Goal: Task Accomplishment & Management: Use online tool/utility

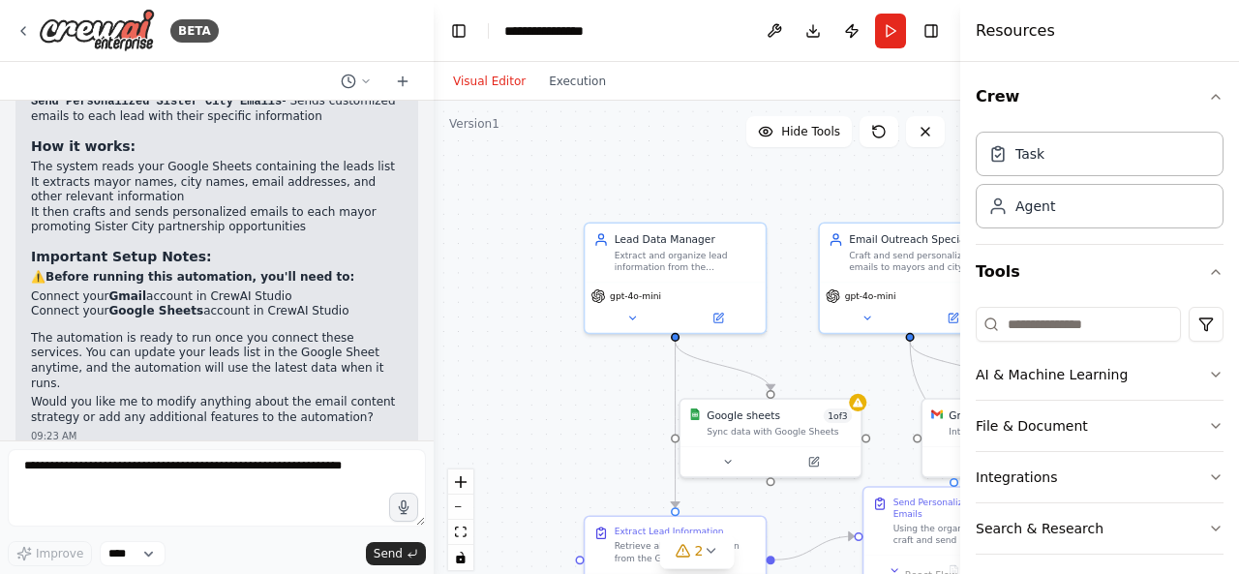
scroll to position [59, 0]
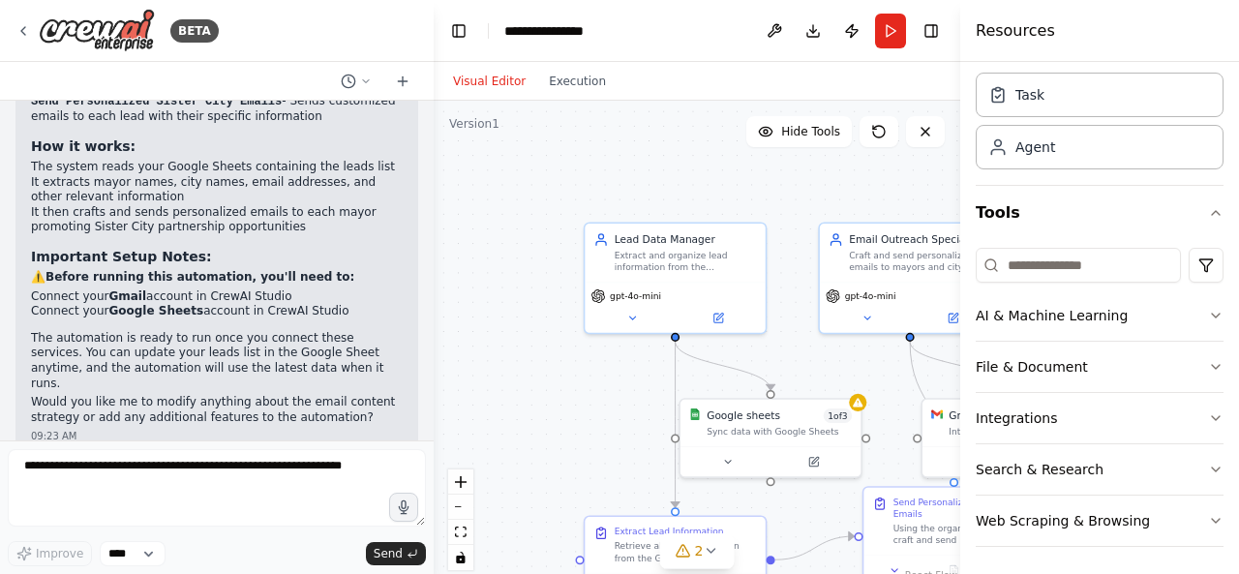
click at [717, 314] on icon at bounding box center [719, 317] width 7 height 7
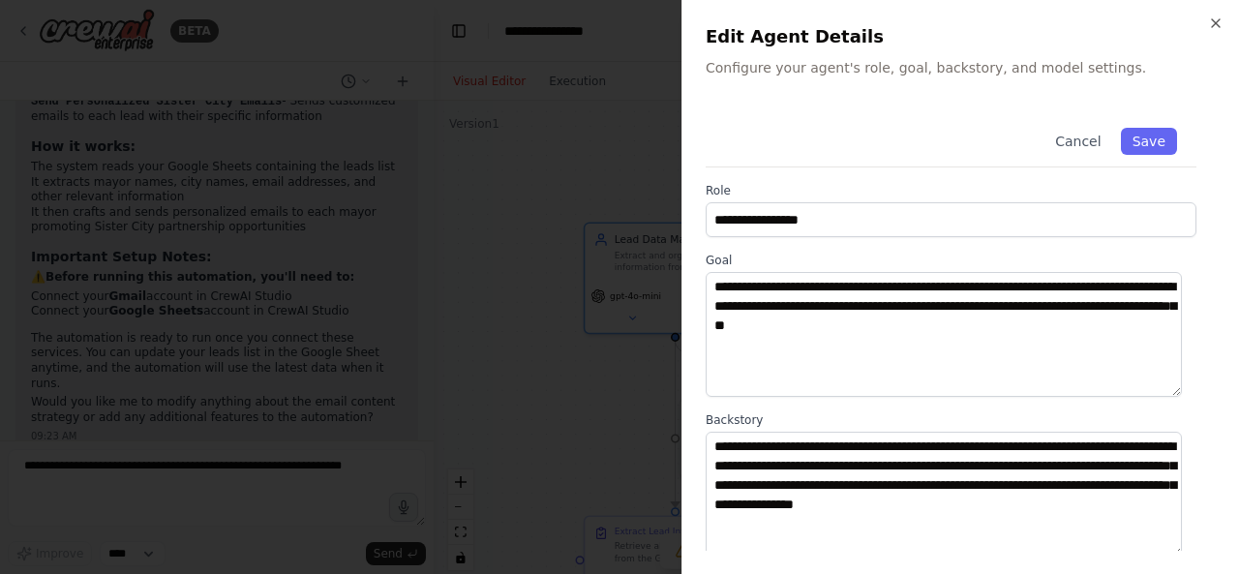
click at [286, 202] on div at bounding box center [619, 287] width 1239 height 574
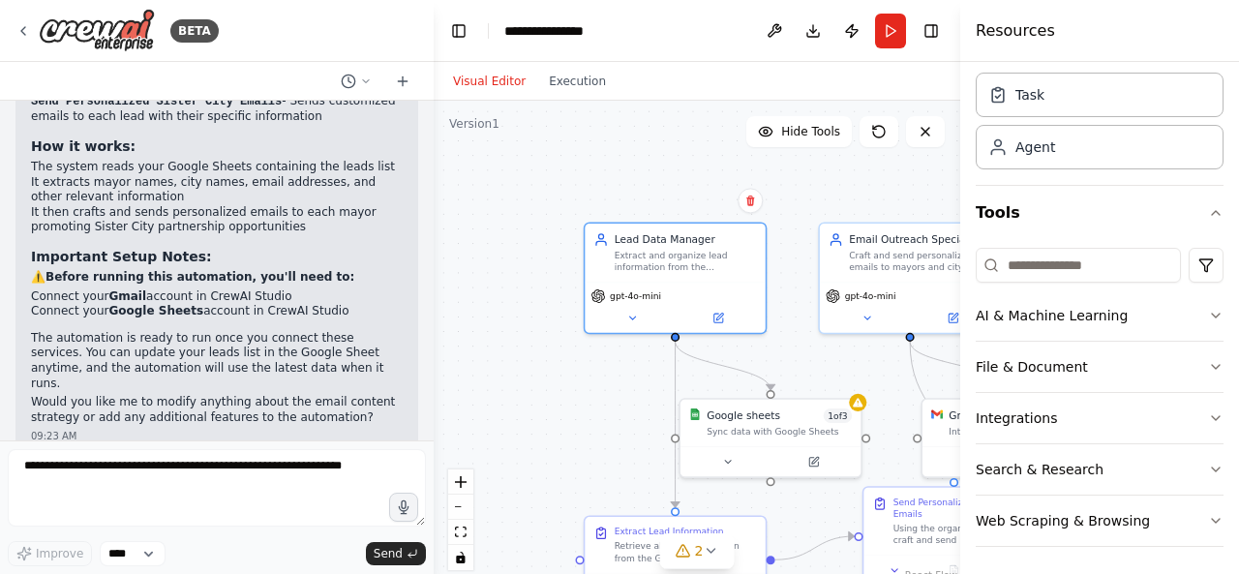
click at [949, 316] on icon at bounding box center [952, 318] width 9 height 9
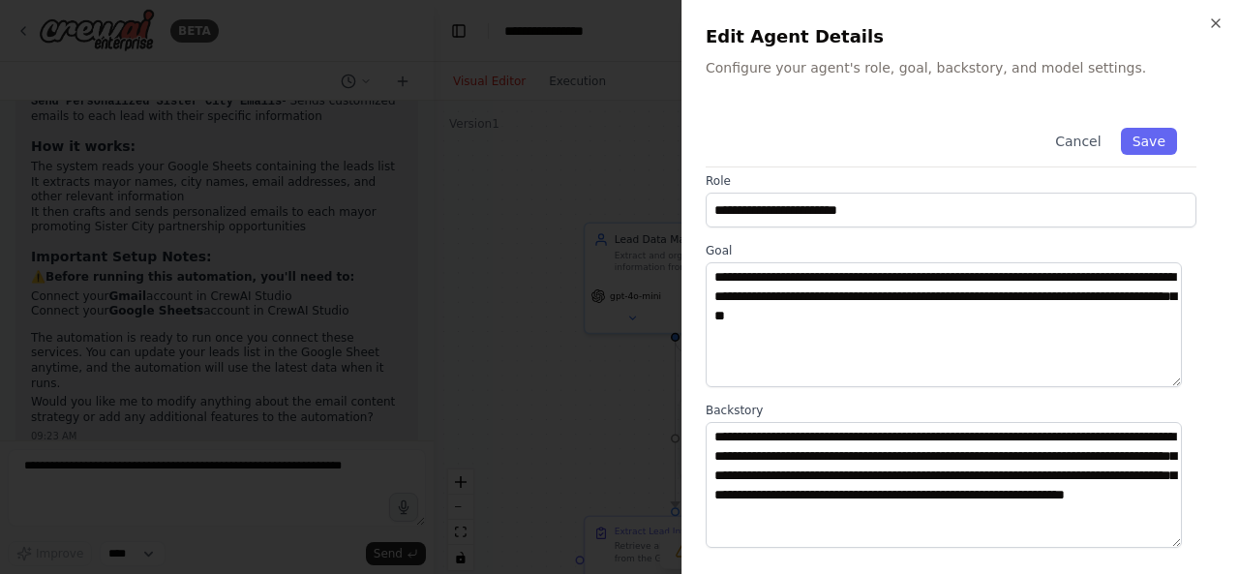
scroll to position [0, 0]
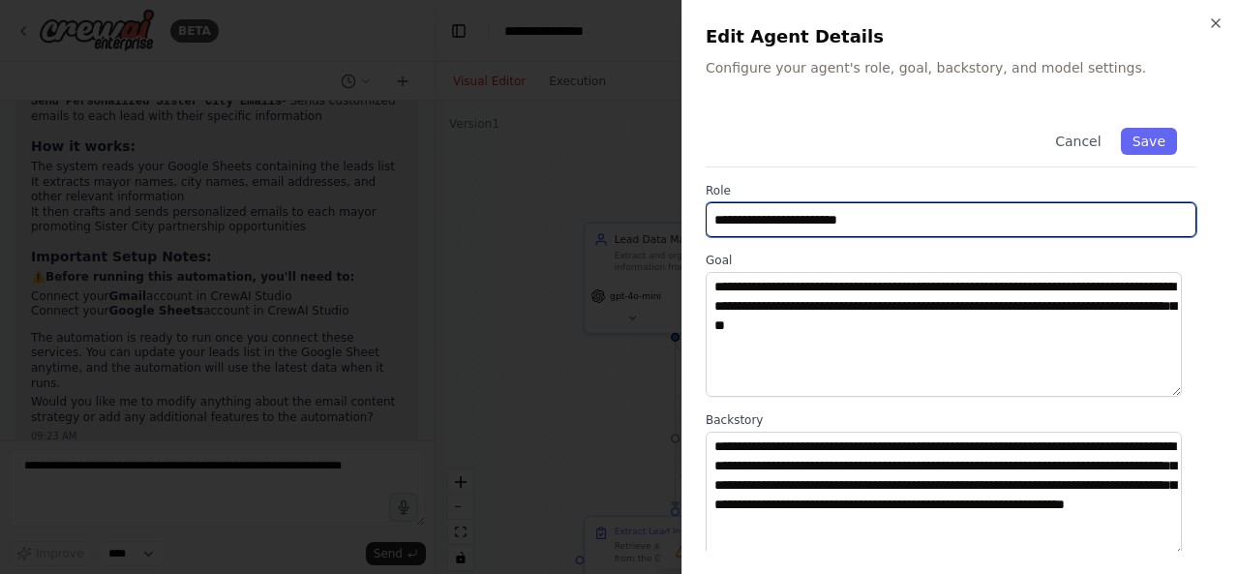
click at [885, 217] on input "**********" at bounding box center [950, 219] width 491 height 35
drag, startPoint x: 885, startPoint y: 217, endPoint x: 640, endPoint y: 259, distance: 248.5
click at [640, 258] on body "BETA Hello! I'm the CrewAI assistant. What kind of automation do you want to bu…" at bounding box center [619, 287] width 1239 height 574
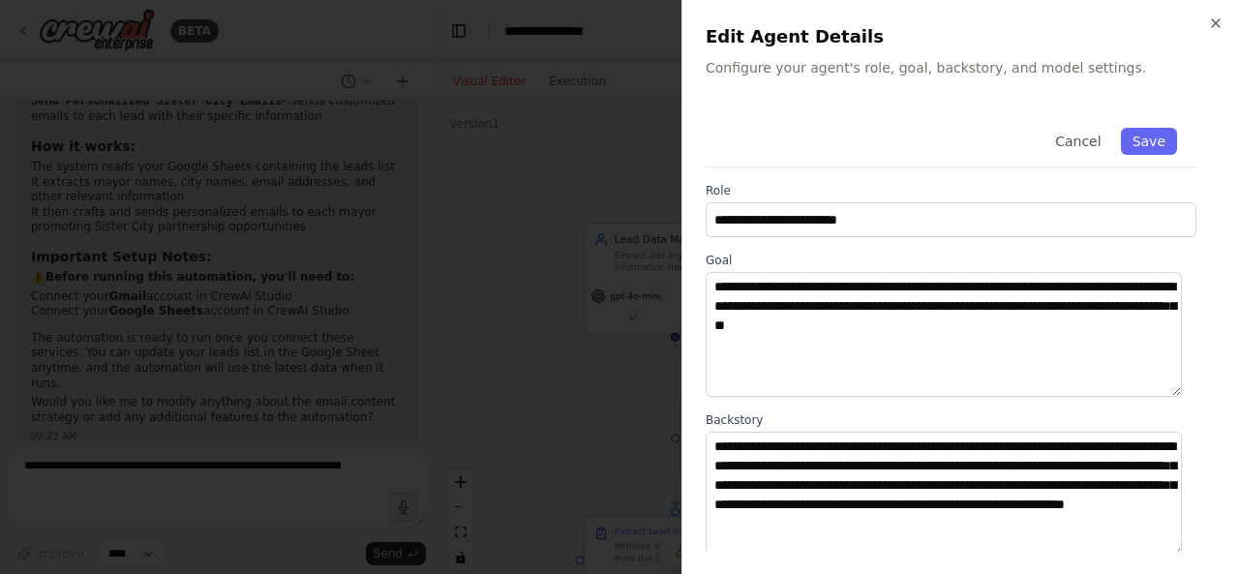
drag, startPoint x: 617, startPoint y: 392, endPoint x: 632, endPoint y: 525, distance: 134.3
click at [624, 477] on div at bounding box center [619, 287] width 1239 height 574
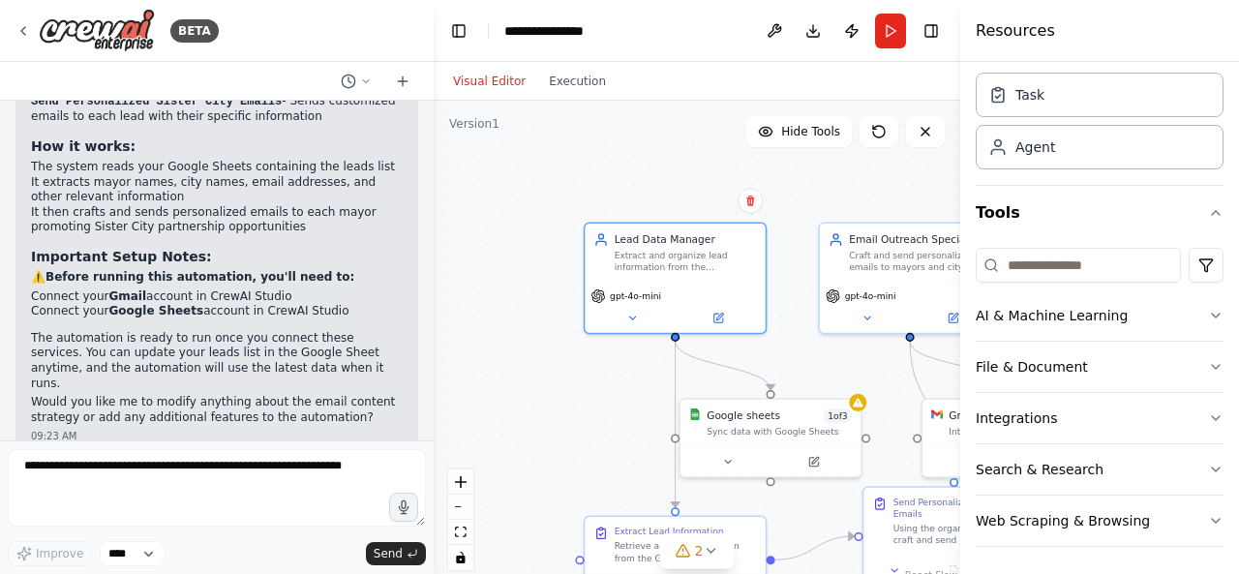
click at [726, 317] on button at bounding box center [717, 318] width 83 height 17
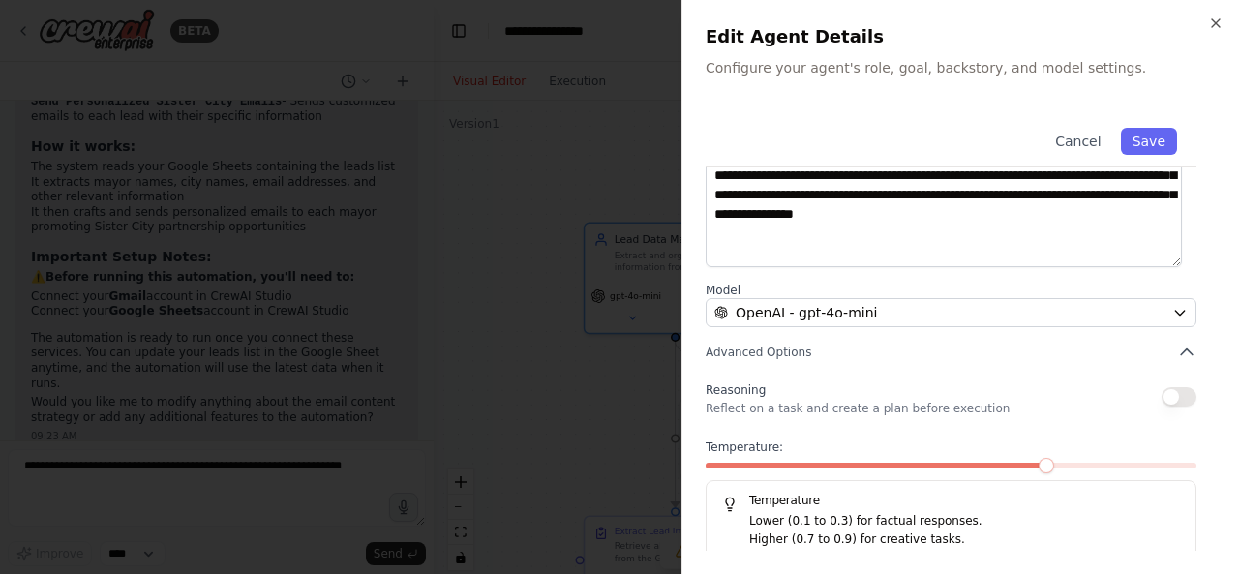
scroll to position [300, 0]
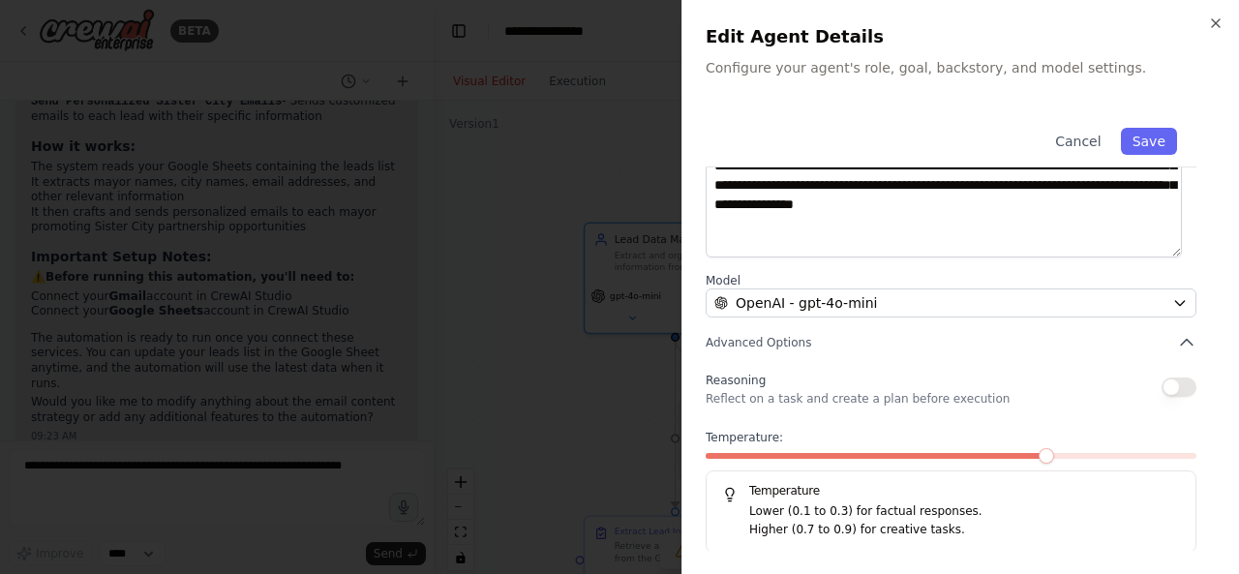
click at [1177, 382] on button "button" at bounding box center [1178, 386] width 35 height 19
click at [1161, 390] on button "button" at bounding box center [1178, 386] width 35 height 19
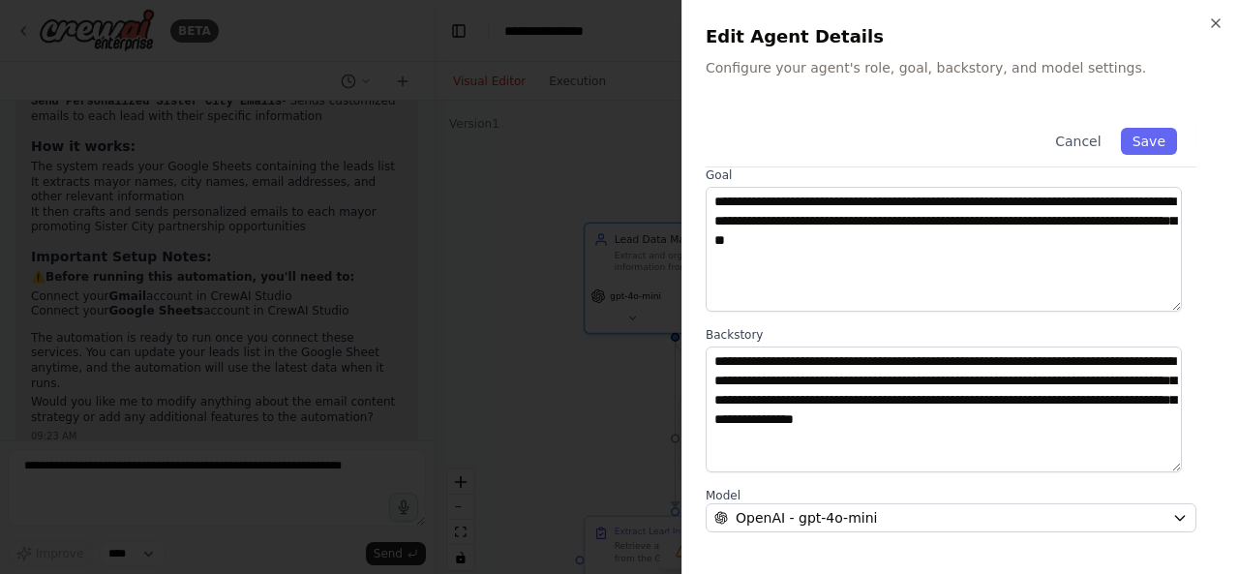
scroll to position [0, 0]
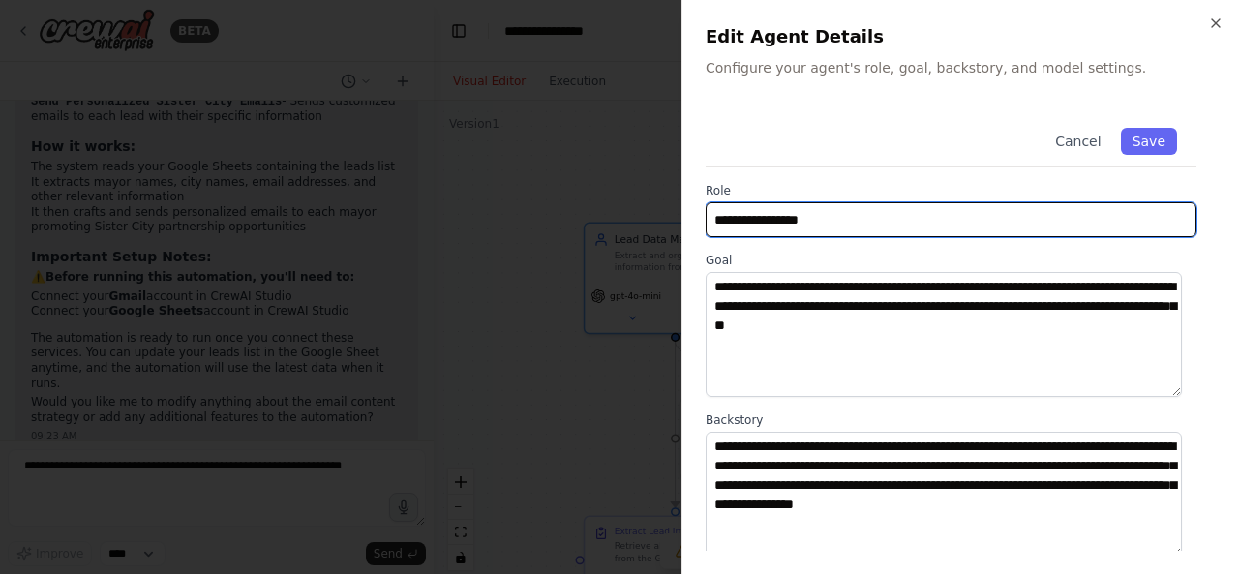
click at [846, 224] on input "**********" at bounding box center [950, 219] width 491 height 35
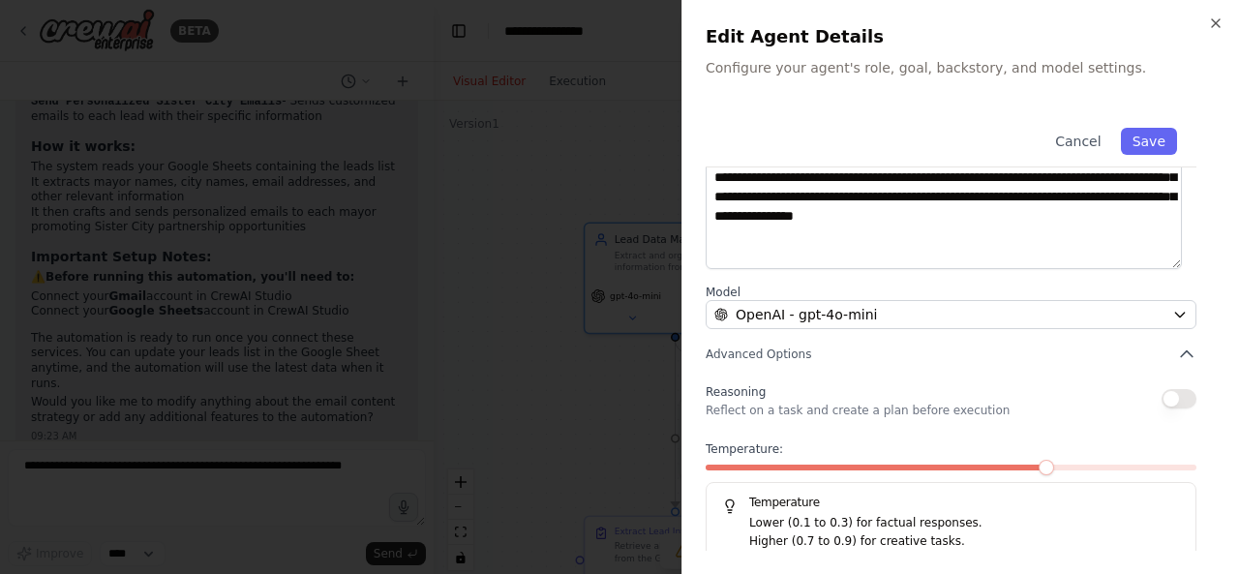
scroll to position [290, 0]
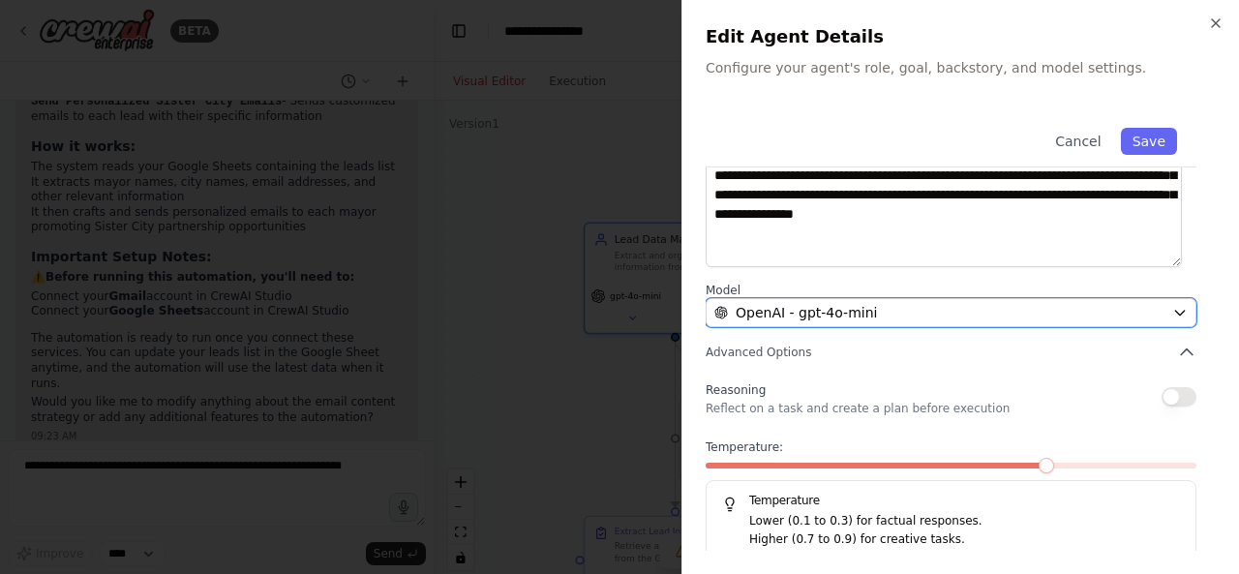
click at [1172, 311] on icon "button" at bounding box center [1179, 312] width 15 height 15
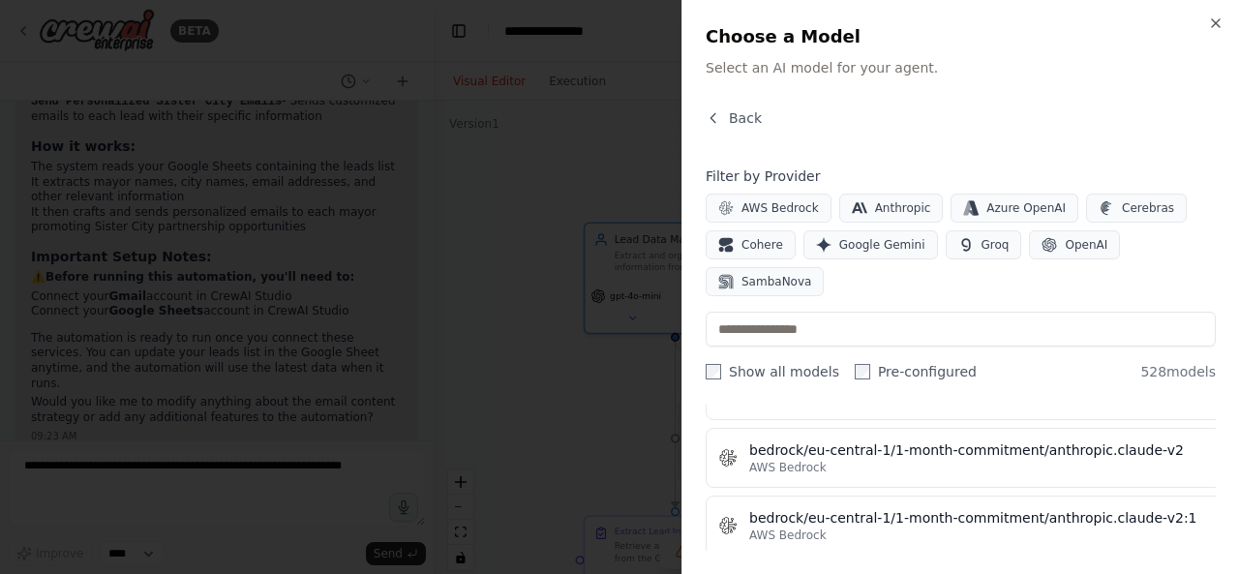
scroll to position [3968, 0]
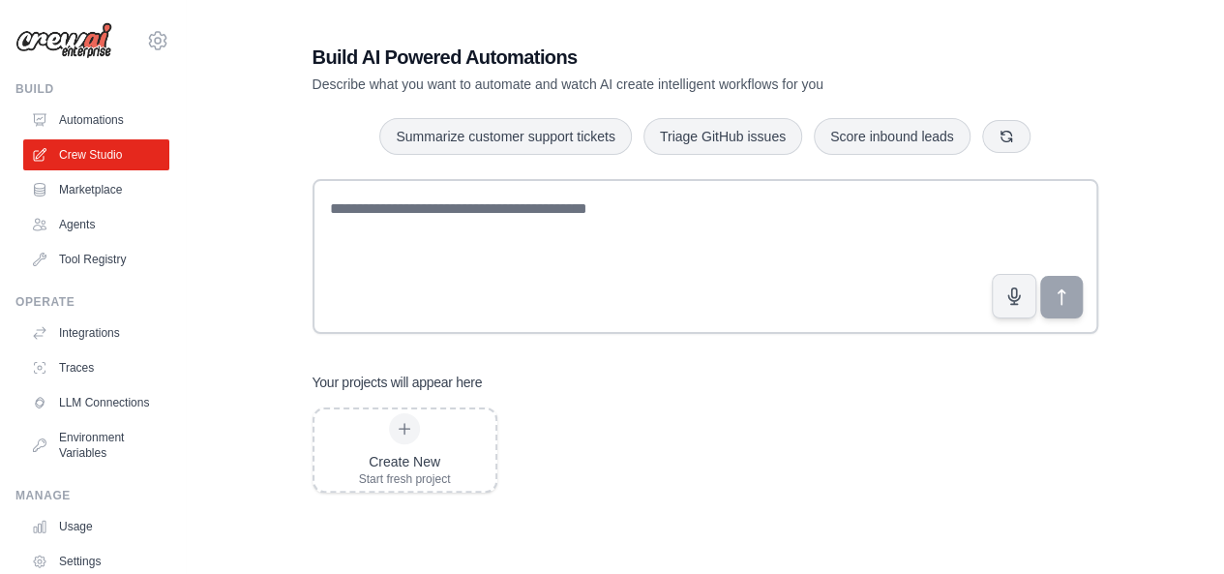
click at [420, 423] on div "Create New Start fresh project" at bounding box center [405, 450] width 92 height 74
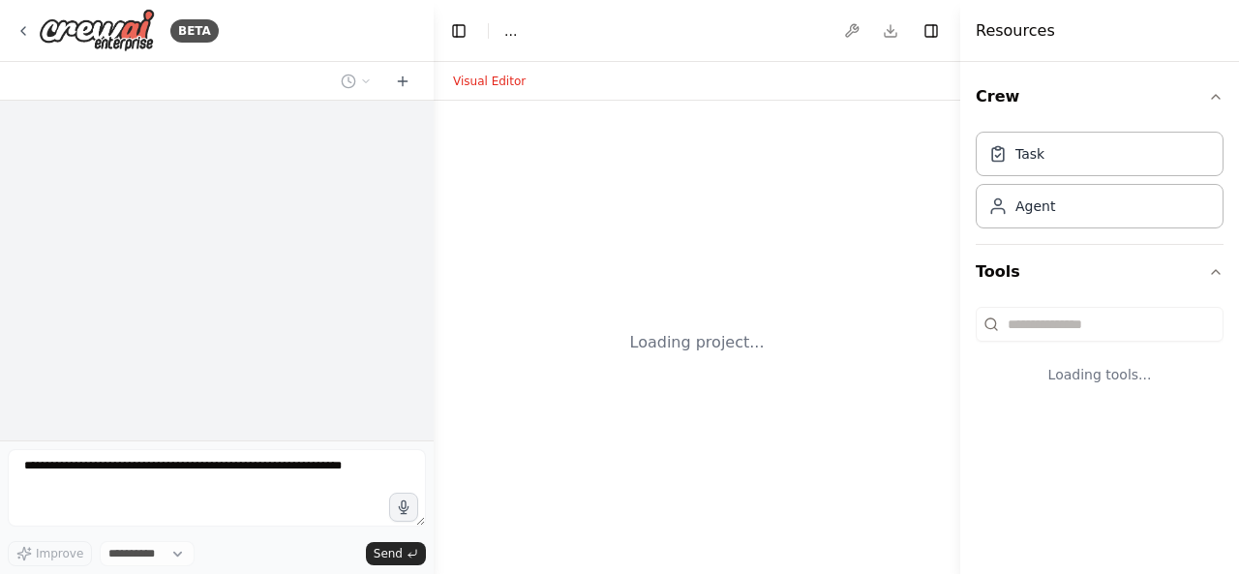
select select "****"
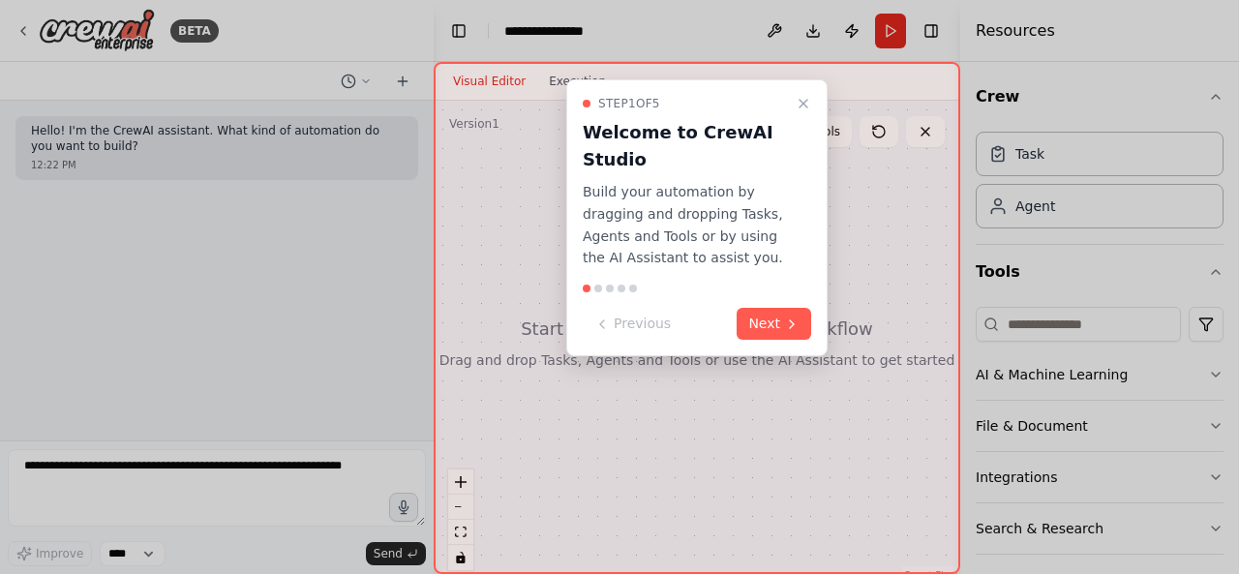
click at [1202, 421] on div at bounding box center [619, 287] width 1239 height 574
click at [807, 104] on icon "Close walkthrough" at bounding box center [802, 103] width 15 height 15
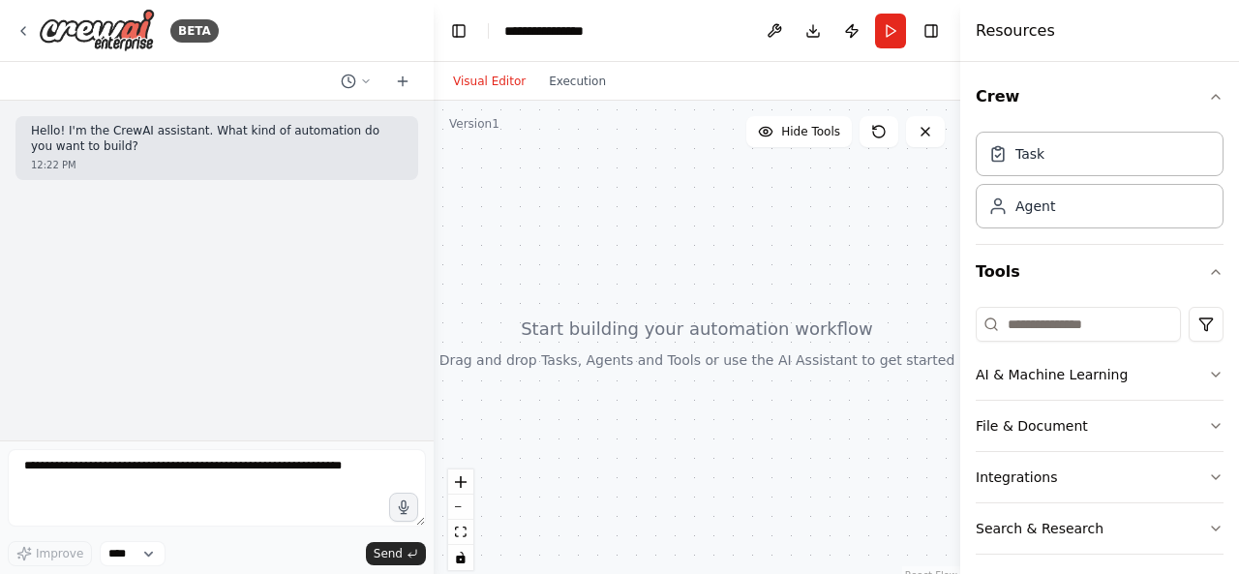
click at [1059, 433] on button "File & Document" at bounding box center [1099, 426] width 248 height 50
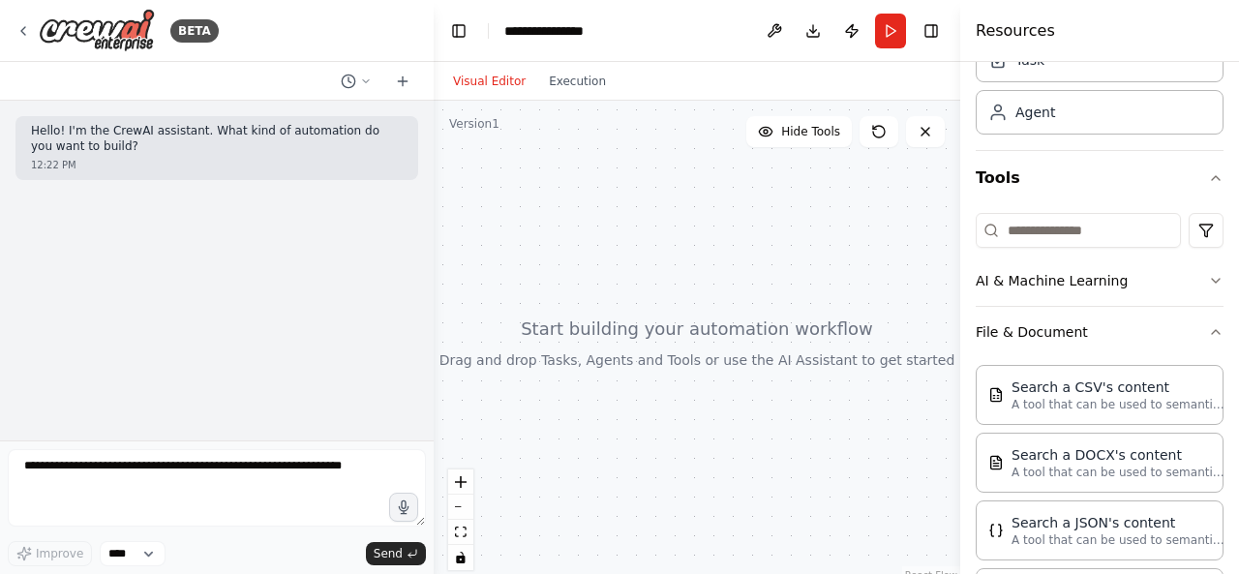
scroll to position [97, 0]
click at [1055, 413] on div "Search a CSV's content A tool that can be used to semantic search a query from …" at bounding box center [1099, 392] width 248 height 60
click at [1112, 389] on div "Search a CSV's content" at bounding box center [1117, 384] width 213 height 19
click at [1005, 394] on div "Search a CSV's content A tool that can be used to semantic search a query from …" at bounding box center [1099, 392] width 223 height 35
click at [1001, 462] on img at bounding box center [995, 459] width 15 height 15
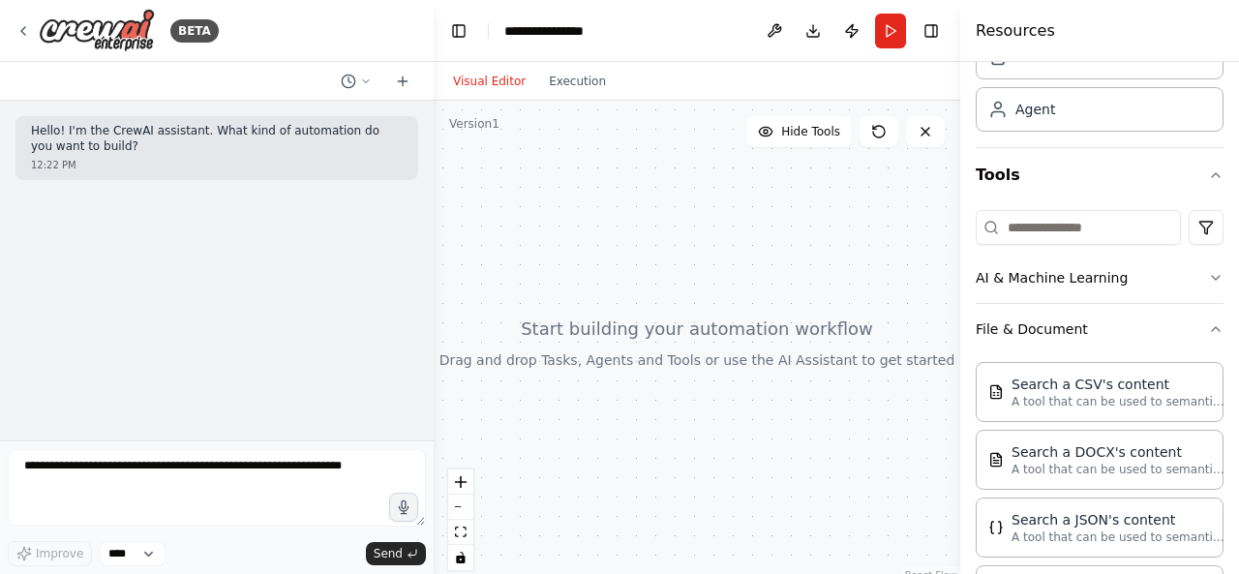
click at [1041, 462] on p "A tool that can be used to semantic search a query from a DOCX's content." at bounding box center [1117, 469] width 213 height 15
click at [1042, 462] on p "A tool that can be used to semantic search a query from a DOCX's content." at bounding box center [1117, 469] width 213 height 15
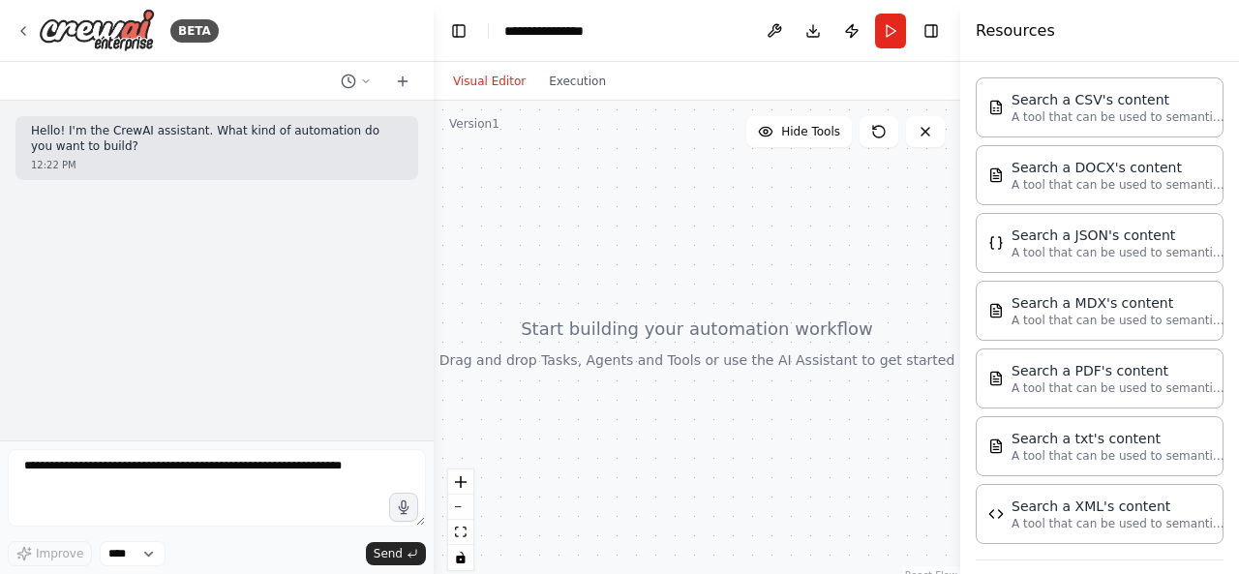
scroll to position [387, 0]
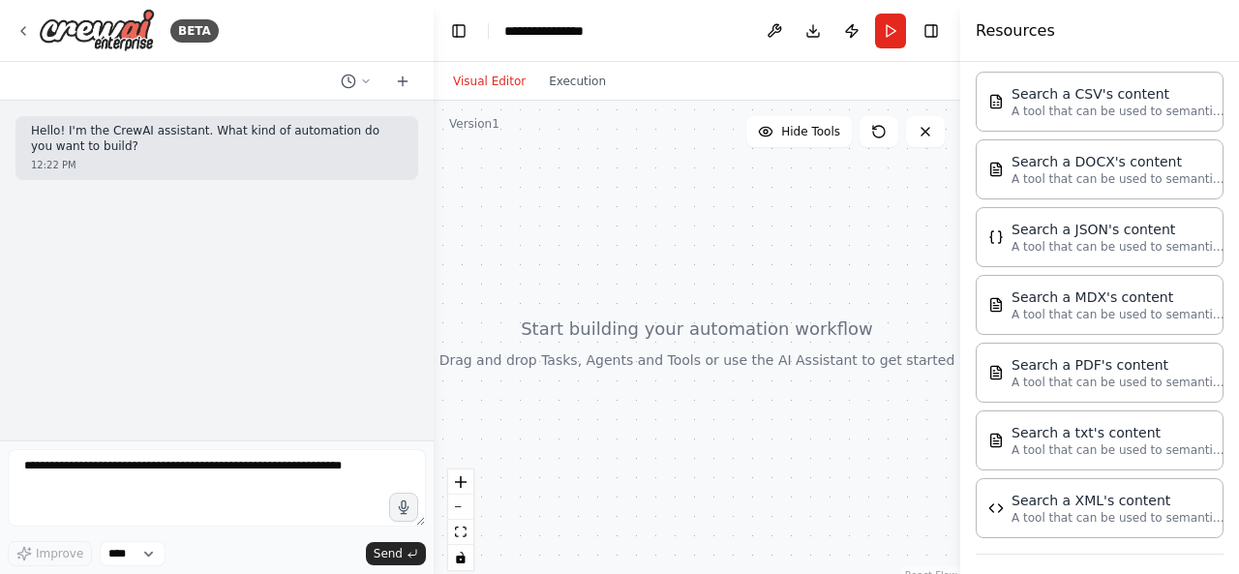
click at [1057, 365] on div "Search a PDF's content" at bounding box center [1117, 364] width 213 height 19
click at [1117, 365] on div "Search a PDF's content" at bounding box center [1117, 364] width 213 height 19
click at [1117, 377] on p "A tool that can be used to semantic search a query from a PDF's content." at bounding box center [1117, 382] width 213 height 15
click at [1117, 376] on p "A tool that can be used to semantic search a query from a PDF's content." at bounding box center [1117, 382] width 213 height 15
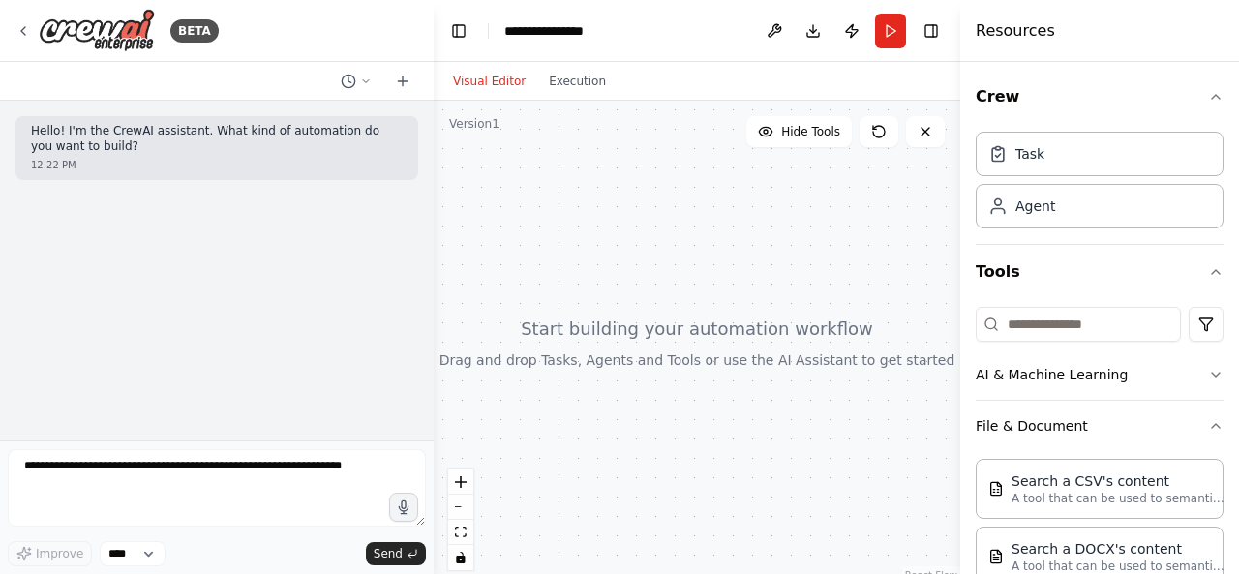
scroll to position [97, 0]
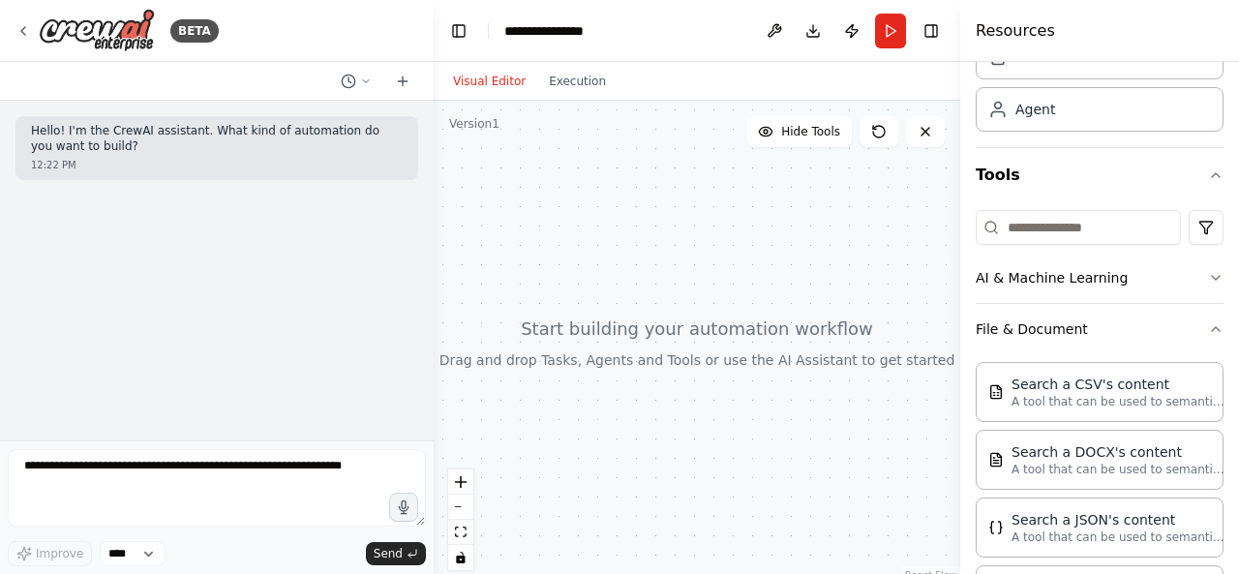
click at [1052, 463] on p "A tool that can be used to semantic search a query from a DOCX's content." at bounding box center [1117, 469] width 213 height 15
click at [1035, 276] on button "AI & Machine Learning" at bounding box center [1099, 278] width 248 height 50
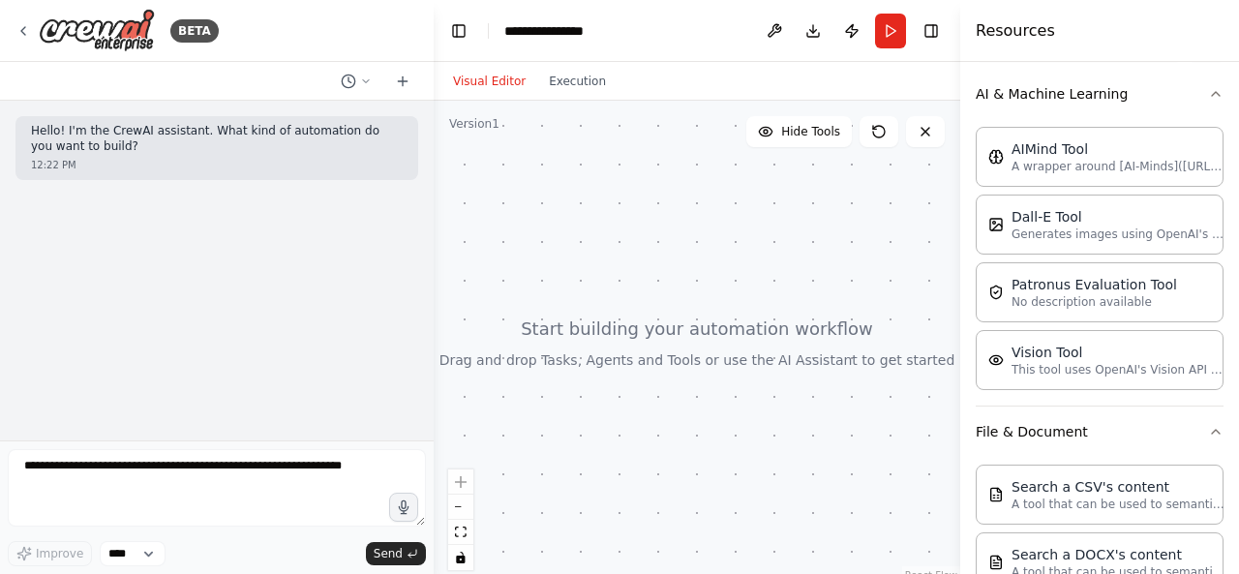
scroll to position [0, 0]
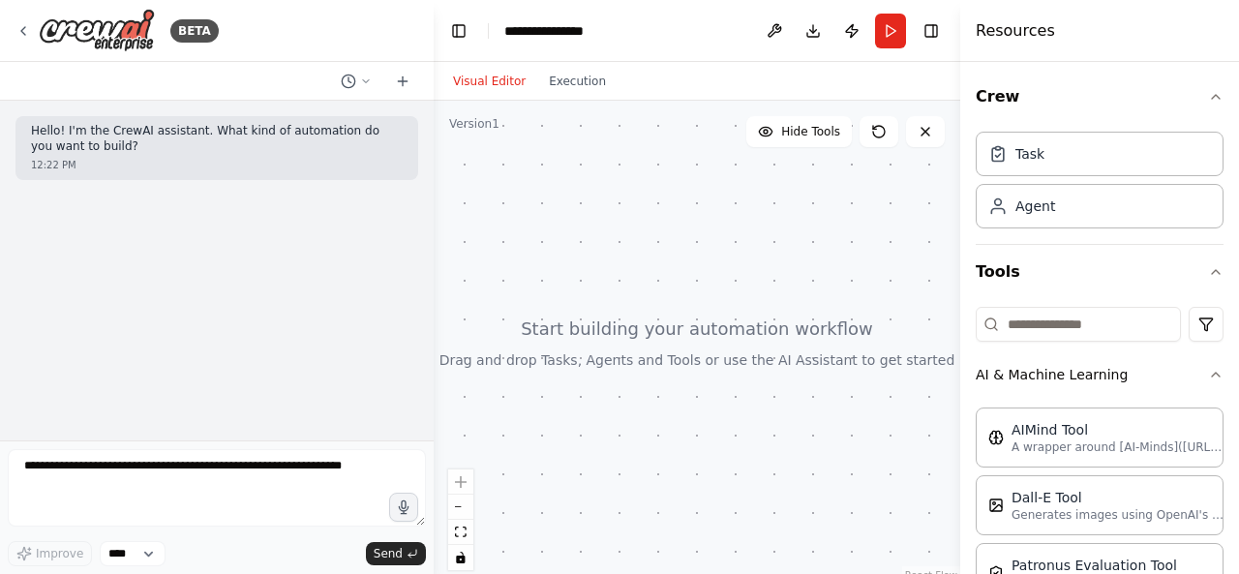
click at [1121, 210] on div "Agent" at bounding box center [1099, 206] width 248 height 45
click at [149, 556] on select "****" at bounding box center [133, 553] width 66 height 25
click at [1000, 105] on button "Crew" at bounding box center [1099, 97] width 248 height 54
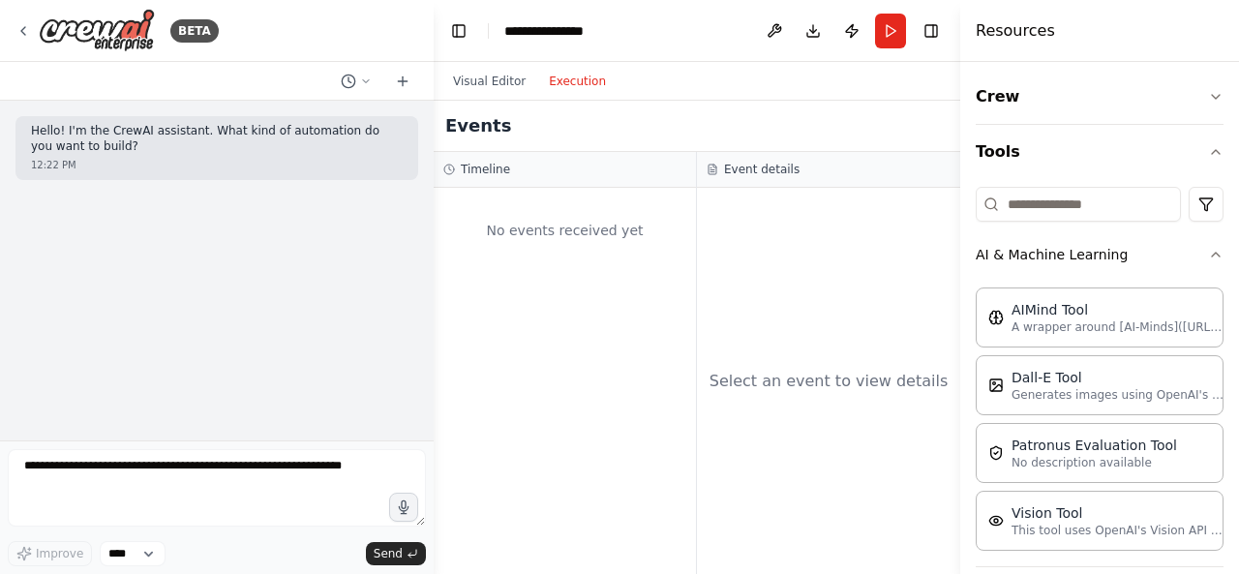
click at [581, 82] on button "Execution" at bounding box center [577, 81] width 80 height 23
click at [893, 28] on button "Run" at bounding box center [890, 31] width 31 height 35
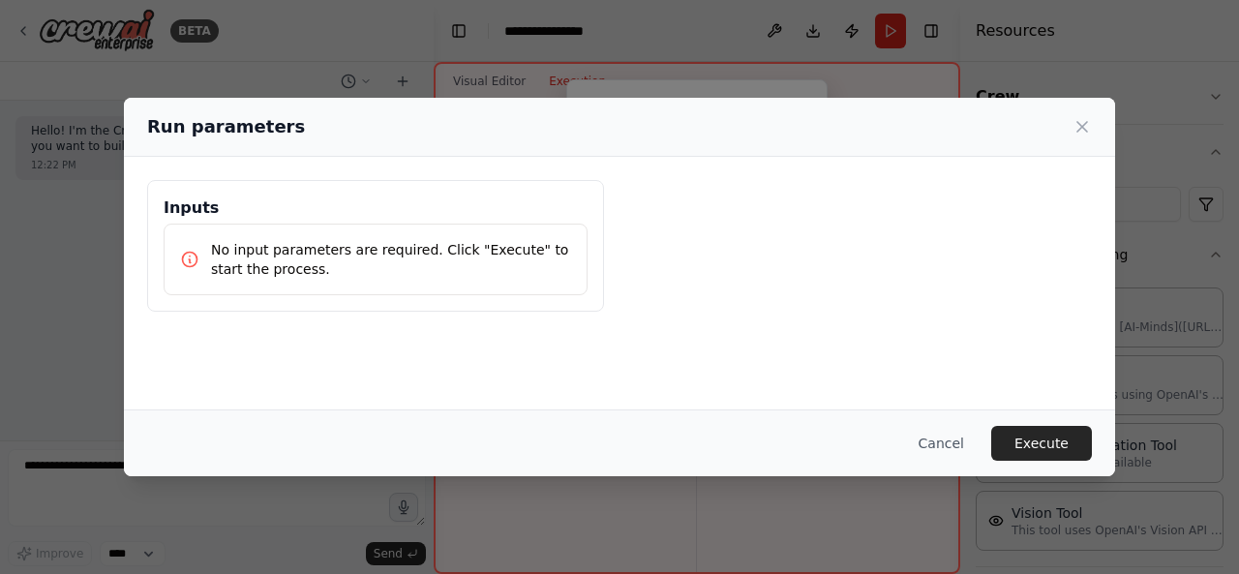
click at [319, 248] on p "No input parameters are required. Click "Execute" to start the process." at bounding box center [391, 259] width 360 height 39
click at [194, 251] on icon at bounding box center [189, 259] width 19 height 19
click at [191, 241] on div "No input parameters are required. Click "Execute" to start the process." at bounding box center [375, 259] width 391 height 39
click at [184, 210] on h3 "Inputs" at bounding box center [376, 207] width 424 height 23
click at [178, 248] on div "No input parameters are required. Click "Execute" to start the process." at bounding box center [376, 260] width 424 height 72
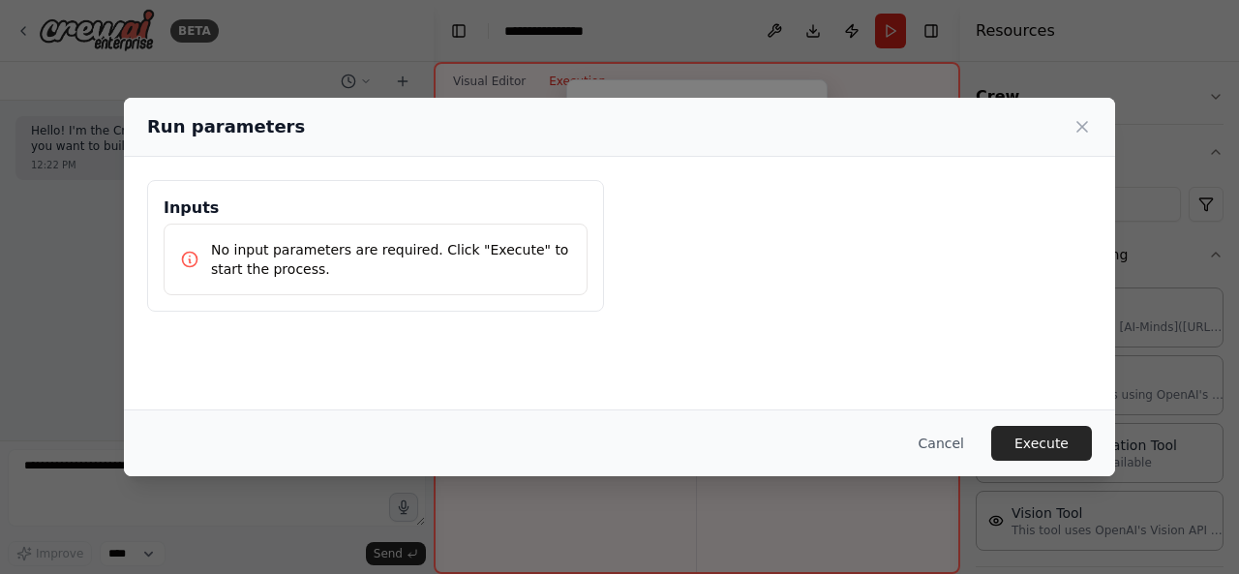
click at [205, 245] on div "No input parameters are required. Click "Execute" to start the process." at bounding box center [375, 259] width 391 height 39
click at [269, 264] on p "No input parameters are required. Click "Execute" to start the process." at bounding box center [391, 259] width 360 height 39
click at [403, 276] on p "No input parameters are required. Click "Execute" to start the process." at bounding box center [391, 259] width 360 height 39
click at [399, 262] on p "No input parameters are required. Click "Execute" to start the process." at bounding box center [391, 259] width 360 height 39
click at [1055, 438] on button "Execute" at bounding box center [1041, 443] width 101 height 35
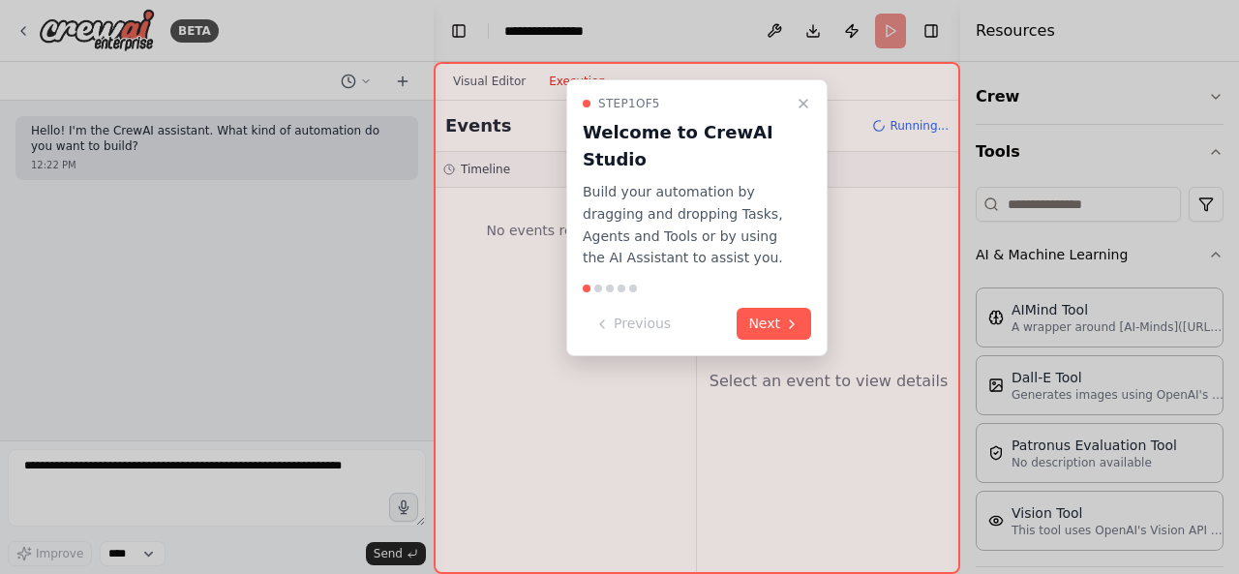
click at [770, 314] on button "Next" at bounding box center [773, 324] width 75 height 32
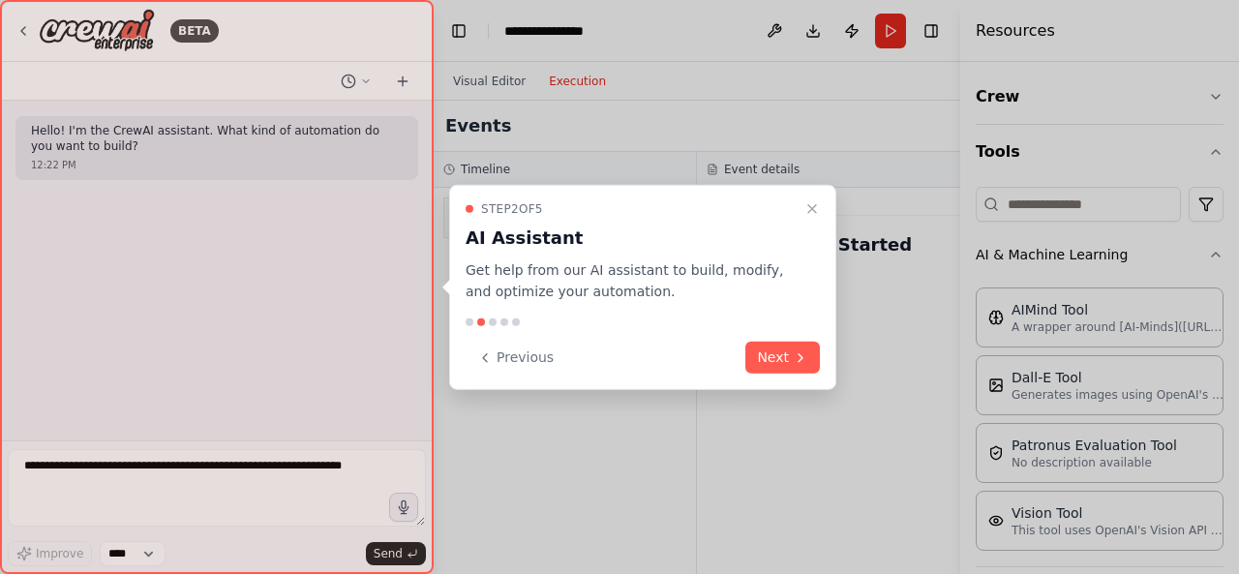
click at [807, 211] on icon "Close walkthrough" at bounding box center [811, 207] width 15 height 15
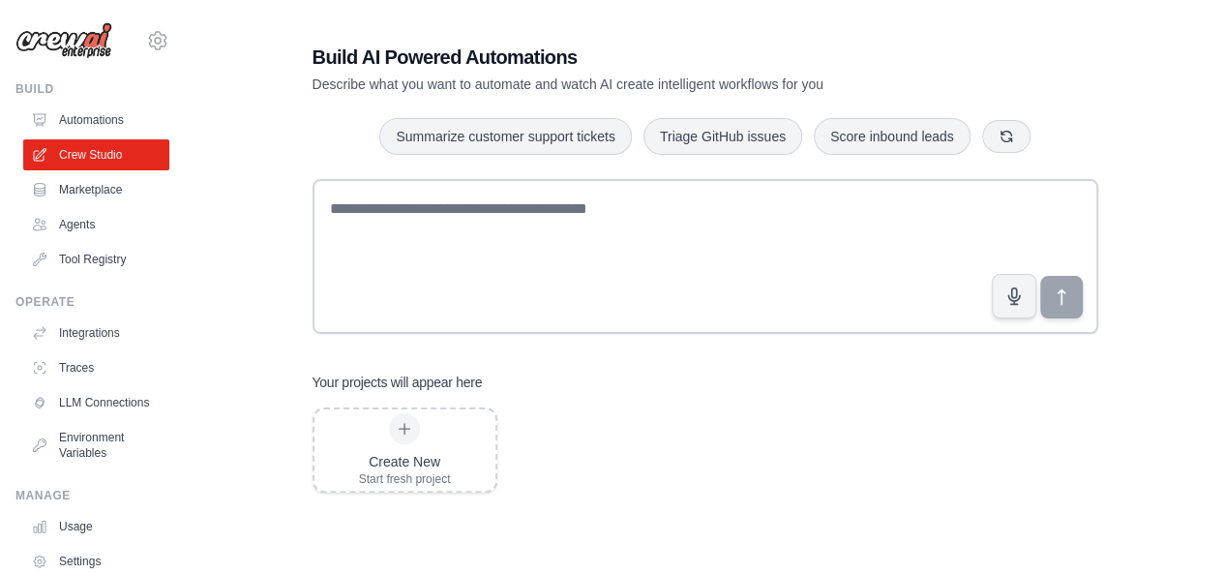
click at [413, 433] on div at bounding box center [404, 428] width 31 height 31
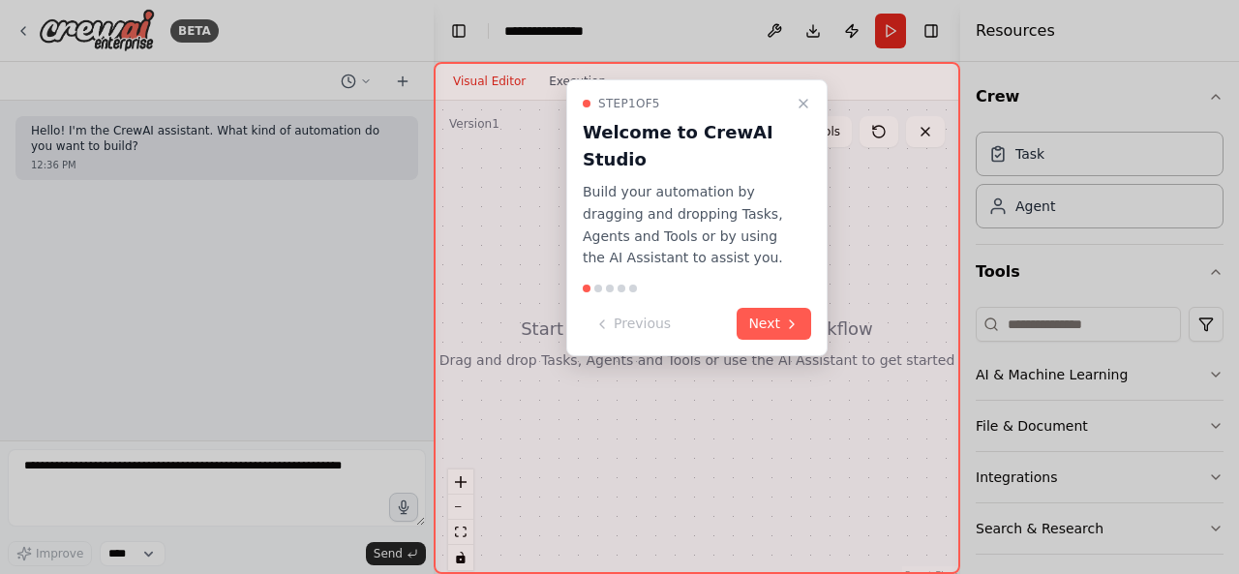
click at [84, 135] on div at bounding box center [619, 287] width 1239 height 574
click at [105, 462] on div at bounding box center [619, 287] width 1239 height 574
click at [347, 473] on div at bounding box center [619, 287] width 1239 height 574
click at [34, 462] on div at bounding box center [619, 287] width 1239 height 574
click at [76, 461] on div at bounding box center [619, 287] width 1239 height 574
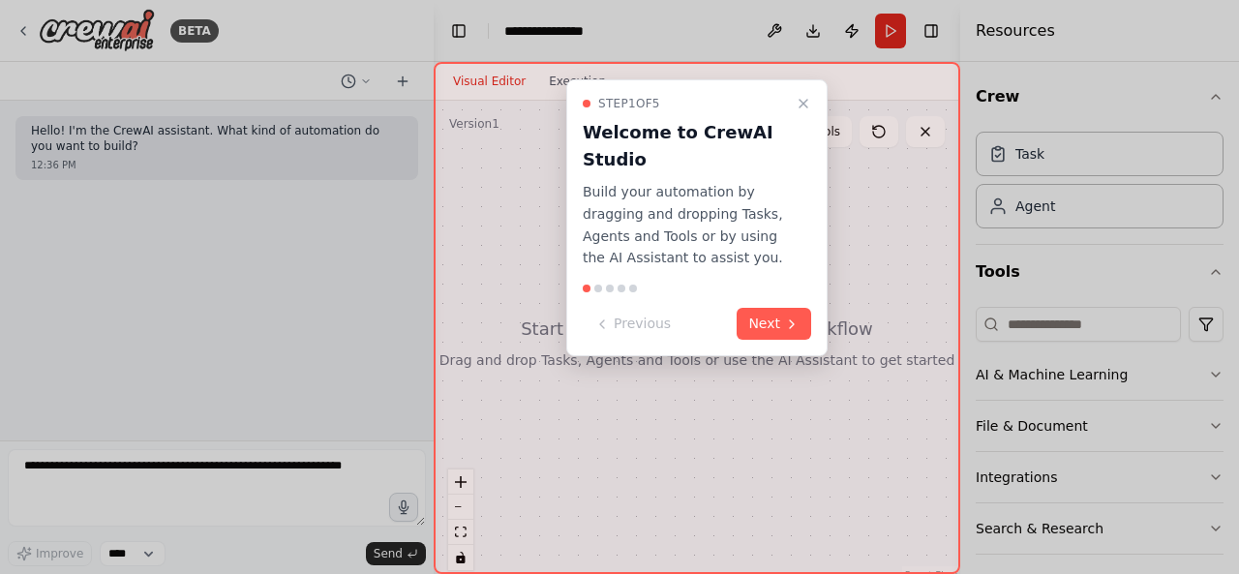
click at [365, 469] on div at bounding box center [619, 287] width 1239 height 574
click at [153, 471] on div at bounding box center [619, 287] width 1239 height 574
click at [149, 460] on div at bounding box center [619, 287] width 1239 height 574
click at [774, 325] on button "Next" at bounding box center [773, 324] width 75 height 32
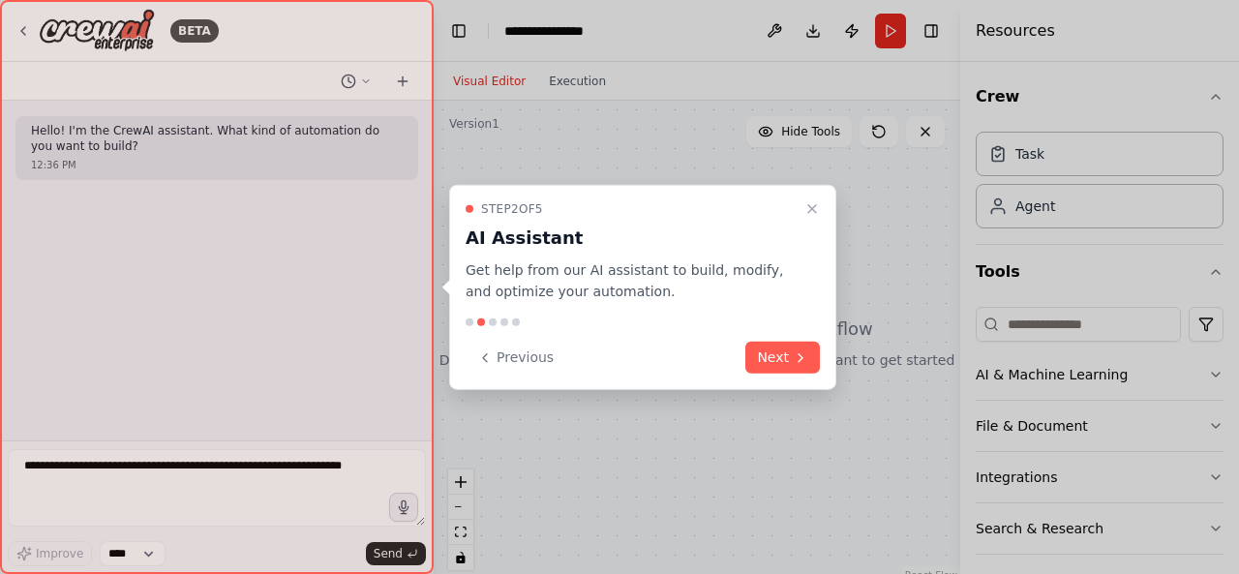
click at [769, 365] on button "Next" at bounding box center [782, 358] width 75 height 32
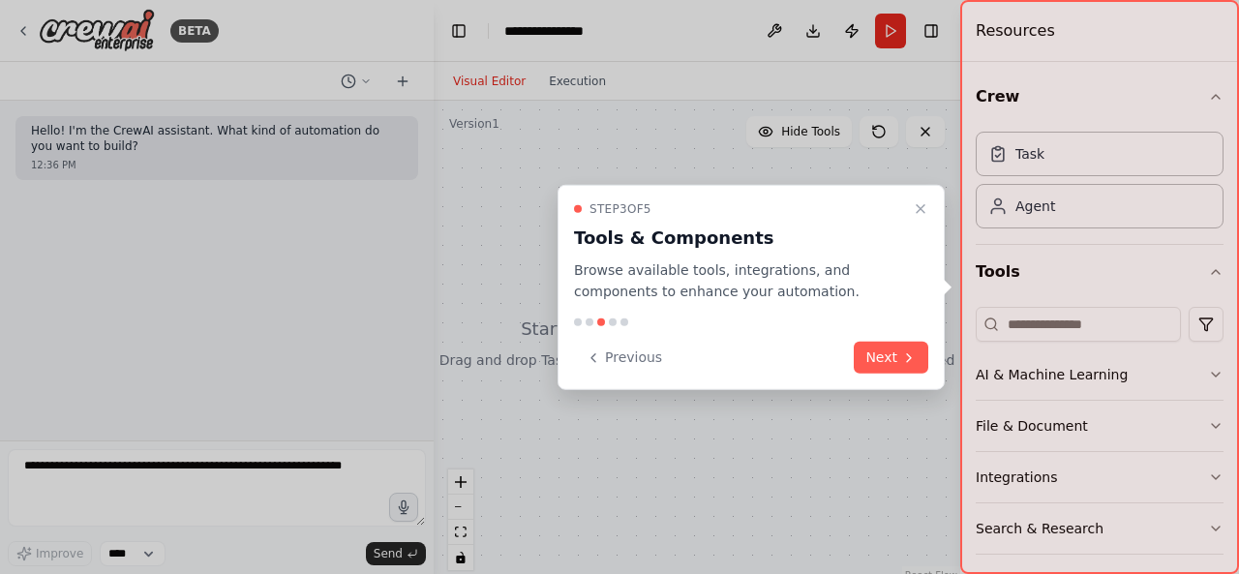
click at [917, 210] on icon "Close walkthrough" at bounding box center [920, 207] width 15 height 15
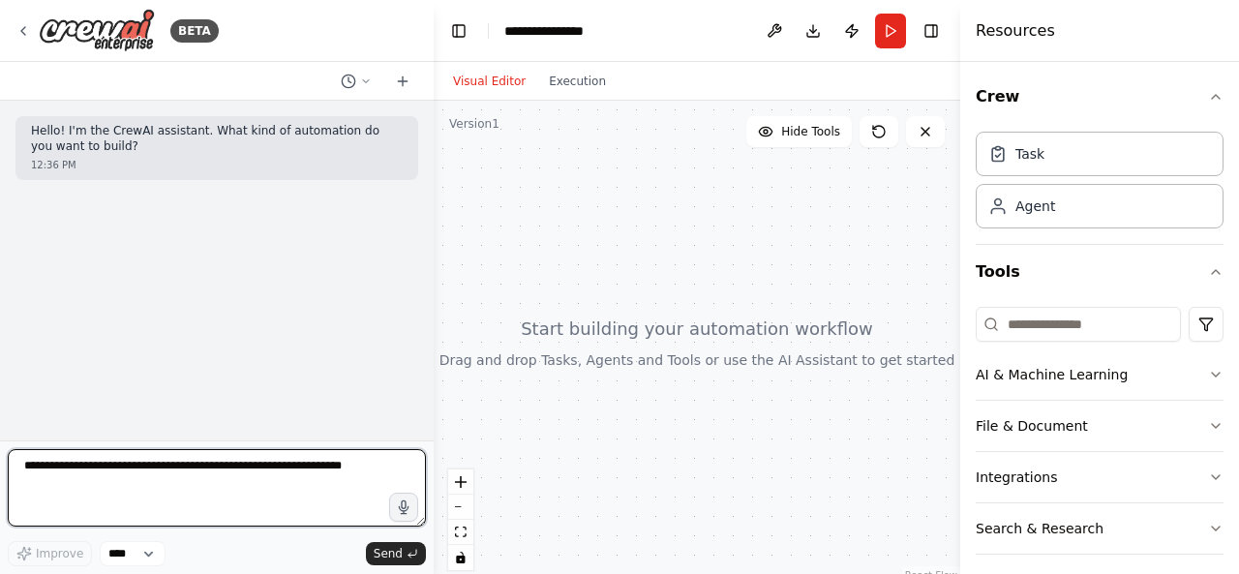
click at [180, 468] on textarea at bounding box center [217, 487] width 418 height 77
paste textarea "**********"
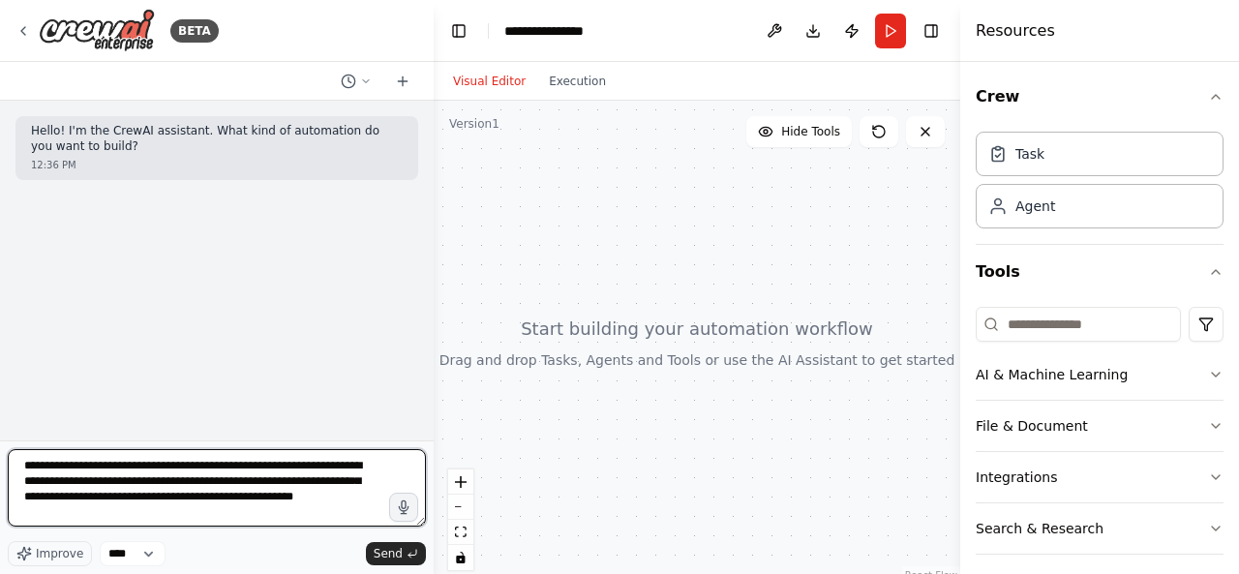
type textarea "**********"
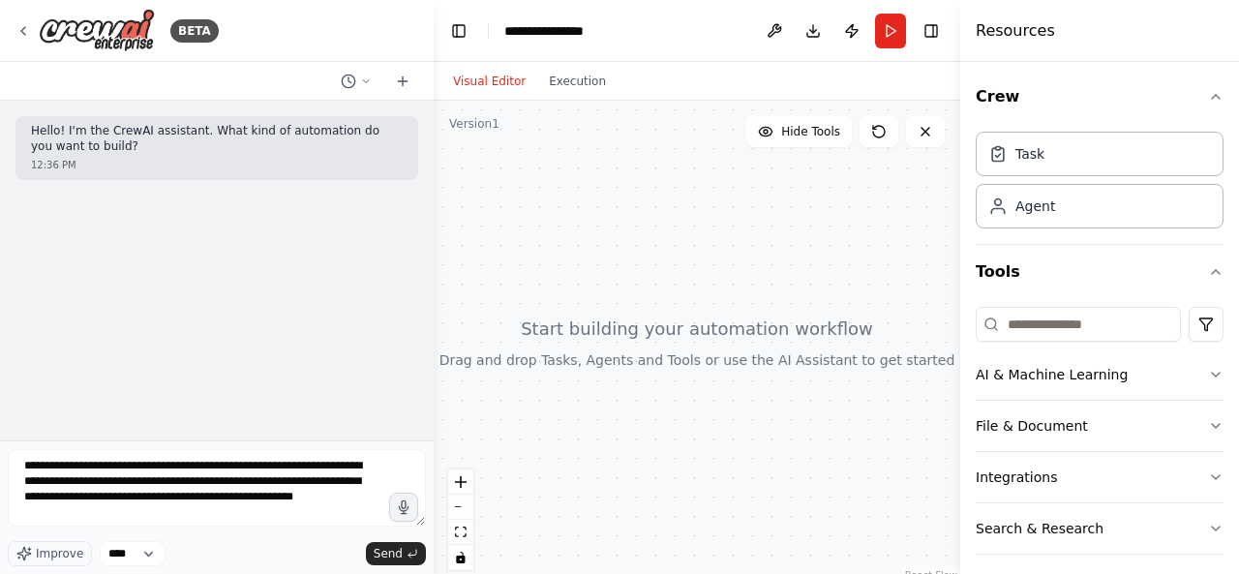
click at [388, 555] on span "Send" at bounding box center [388, 553] width 29 height 15
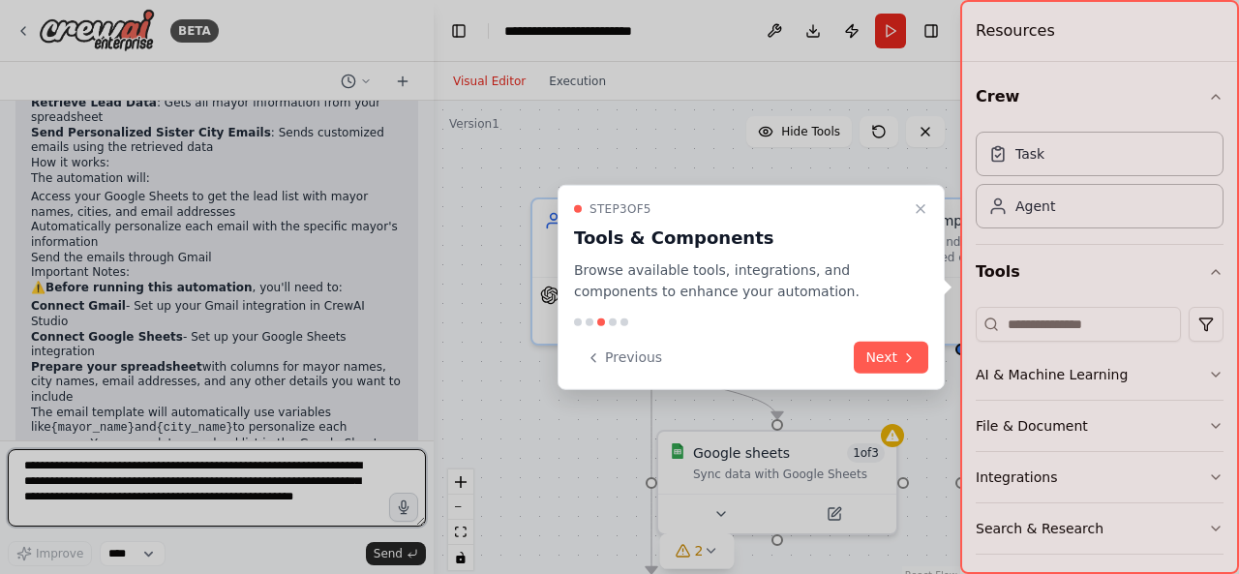
scroll to position [1475, 0]
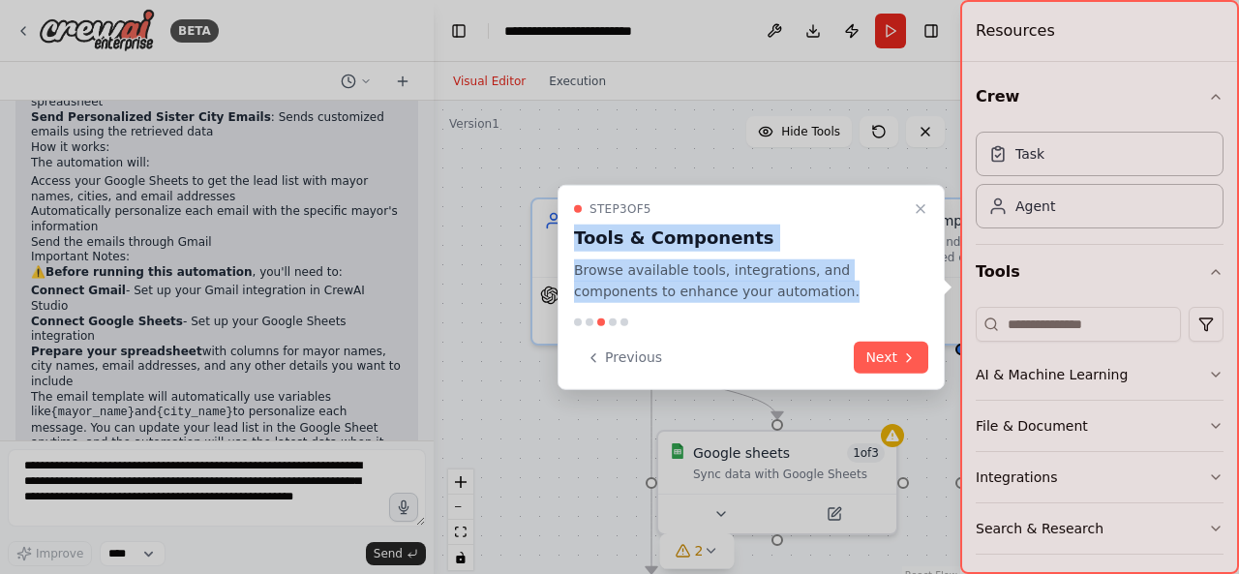
drag, startPoint x: 576, startPoint y: 235, endPoint x: 747, endPoint y: 309, distance: 186.4
click at [747, 309] on div "Step 3 of 5 Tools & Components Browse available tools, integrations, and compon…" at bounding box center [750, 287] width 387 height 206
click at [592, 360] on icon at bounding box center [593, 357] width 4 height 8
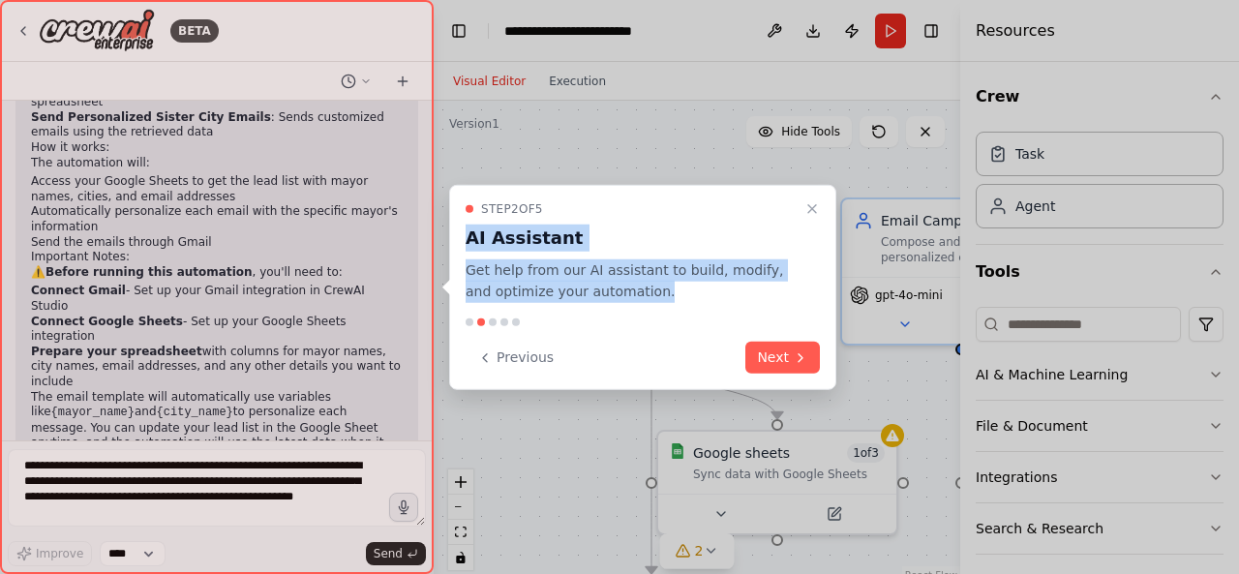
click at [490, 358] on icon at bounding box center [484, 356] width 15 height 15
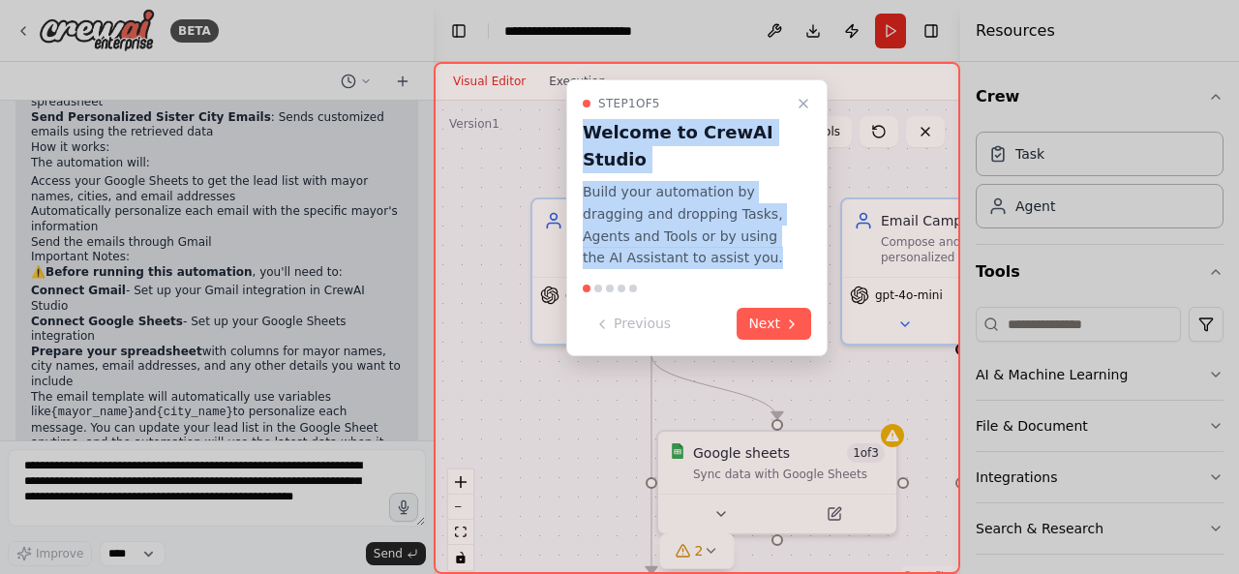
copy div "Welcome to CrewAI Studio Build your automation by dragging and dropping Tasks, …"
drag, startPoint x: 586, startPoint y: 130, endPoint x: 755, endPoint y: 260, distance: 213.1
click at [755, 260] on div "Step 1 of 5 Welcome to CrewAI Studio Build your automation by dragging and drop…" at bounding box center [697, 182] width 228 height 173
click at [793, 324] on icon at bounding box center [792, 324] width 4 height 8
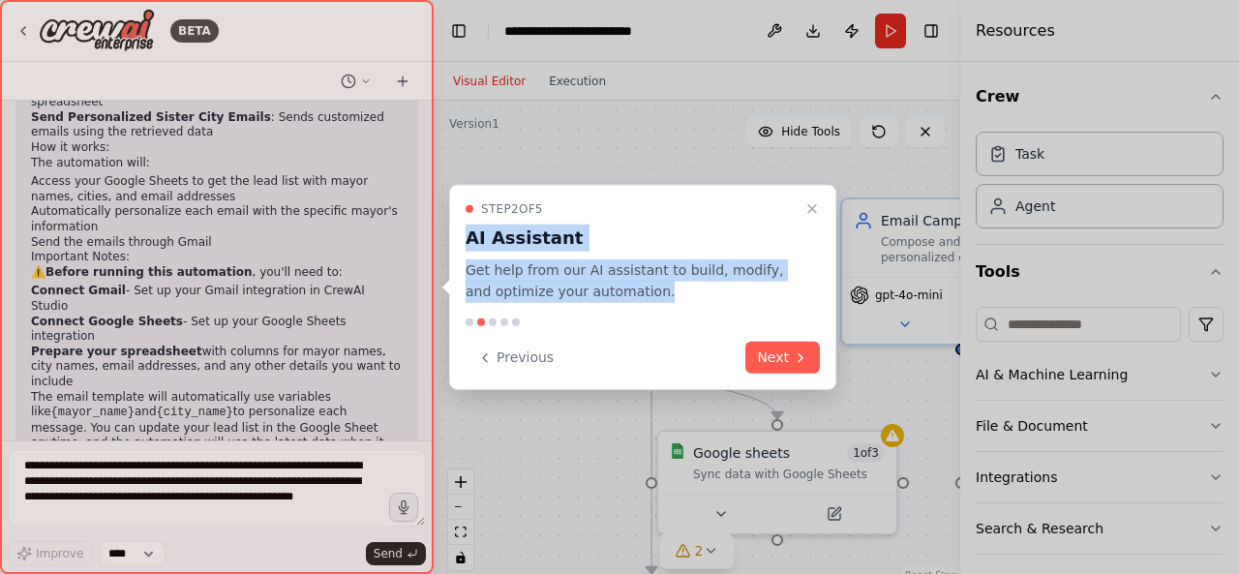
drag, startPoint x: 468, startPoint y: 241, endPoint x: 640, endPoint y: 292, distance: 178.8
click at [640, 292] on div "Step 2 of 5 AI Assistant Get help from our AI assistant to build, modify, and o…" at bounding box center [642, 251] width 354 height 103
copy div "AI Assistant Get help from our AI assistant to build, modify, and optimize your…"
click at [778, 363] on button "Next" at bounding box center [782, 358] width 75 height 32
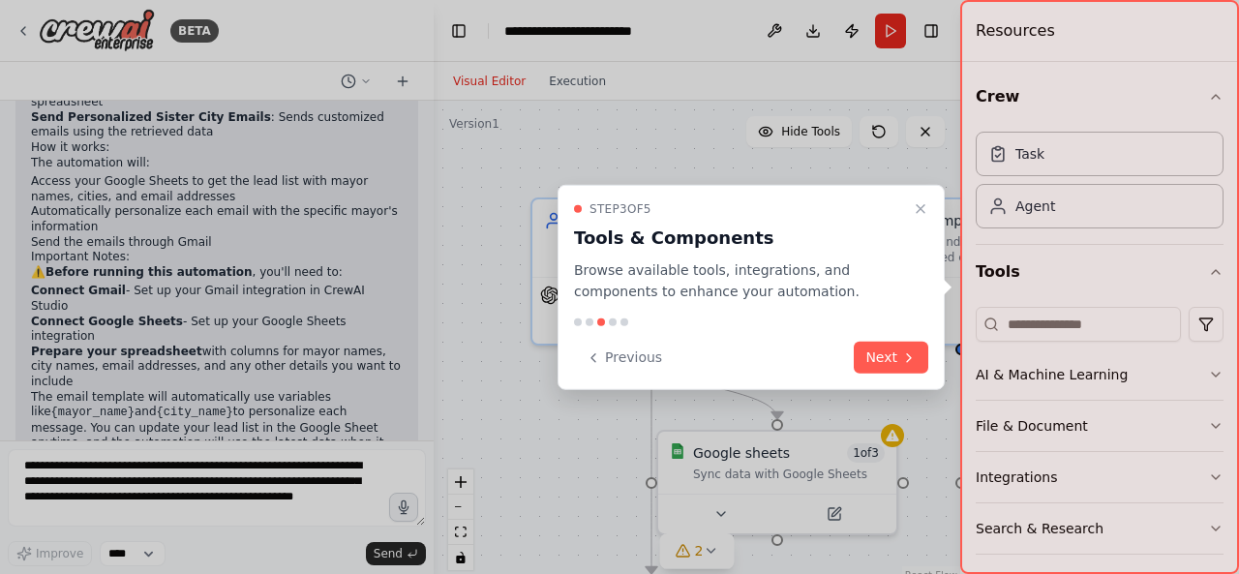
click at [654, 333] on div "Step 3 of 5 Tools & Components Browse available tools, integrations, and compon…" at bounding box center [750, 287] width 387 height 206
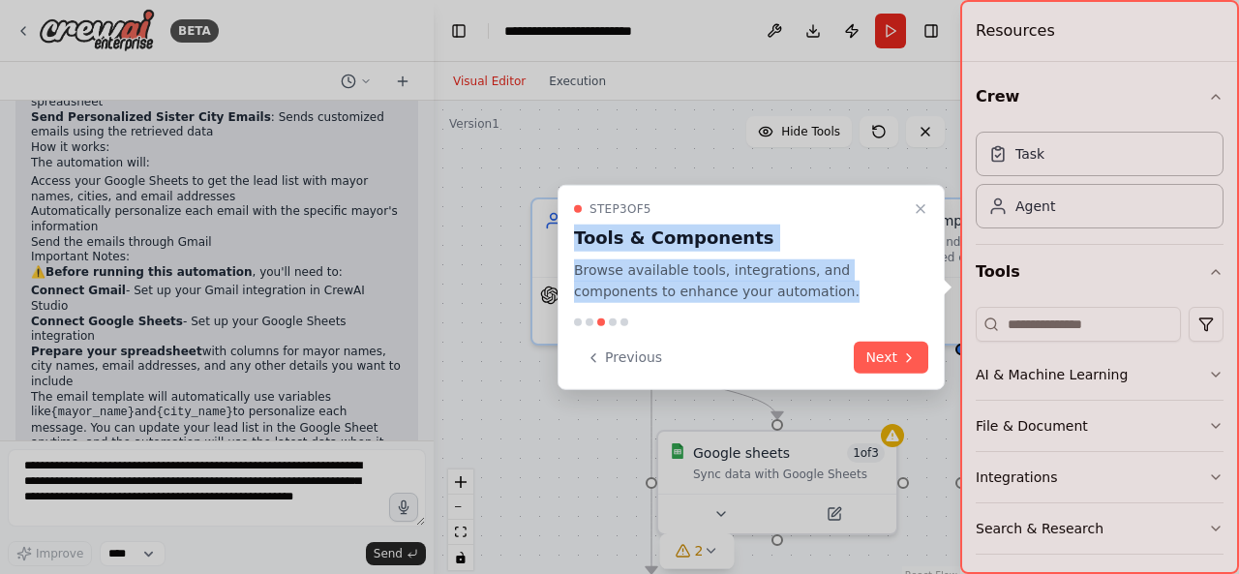
copy div "Tools & Components Browse available tools, integrations, and components to enha…"
drag, startPoint x: 568, startPoint y: 231, endPoint x: 758, endPoint y: 304, distance: 203.1
click at [758, 304] on div "Step 3 of 5 Tools & Components Browse available tools, integrations, and compon…" at bounding box center [750, 287] width 387 height 206
